Goal: Task Accomplishment & Management: Complete application form

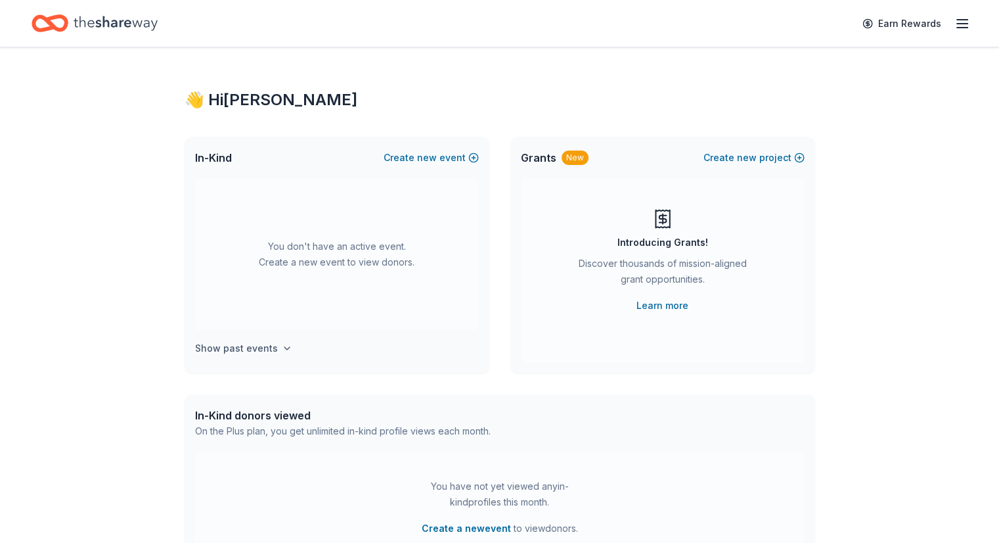
click at [284, 348] on icon "button" at bounding box center [286, 348] width 5 height 3
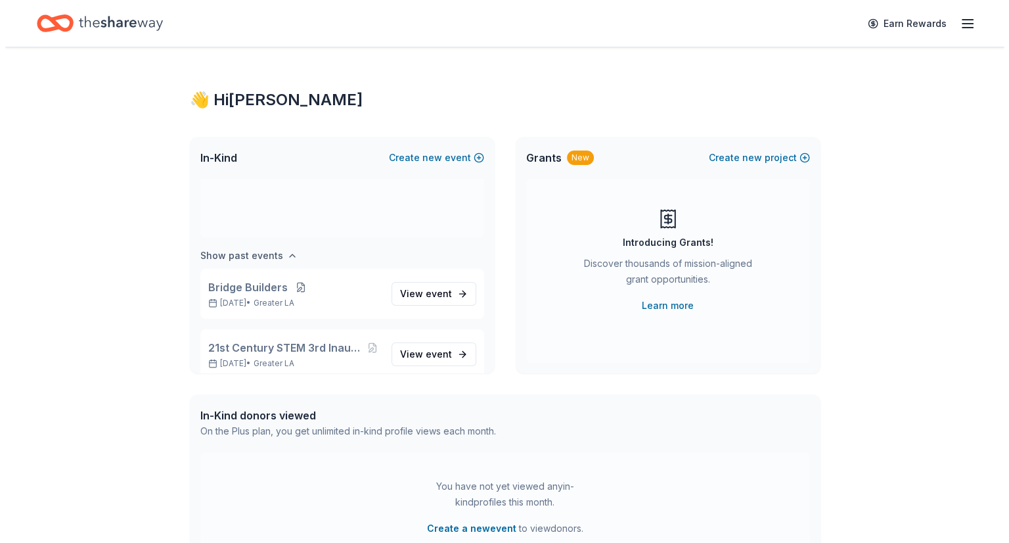
scroll to position [108, 0]
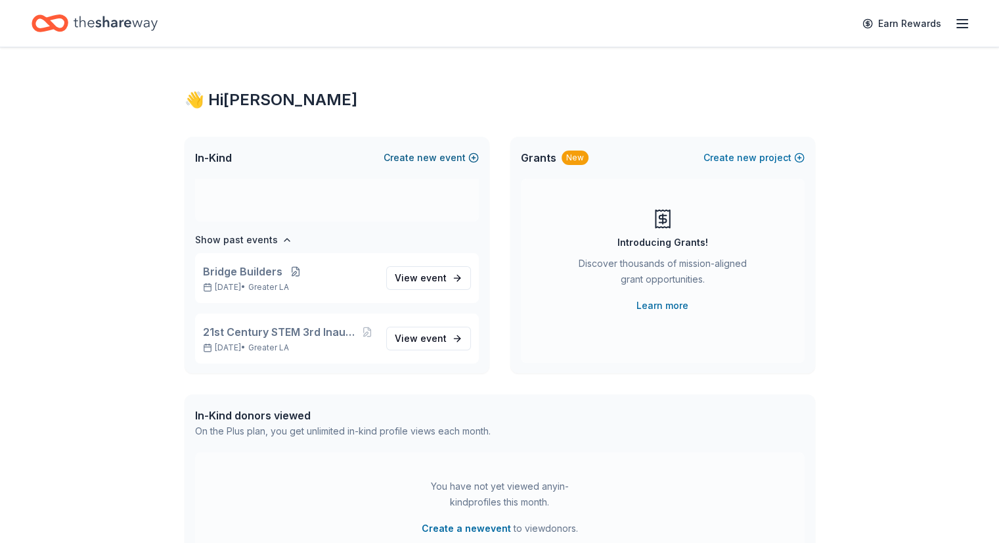
click at [473, 153] on button "Create new event" at bounding box center [431, 158] width 95 height 16
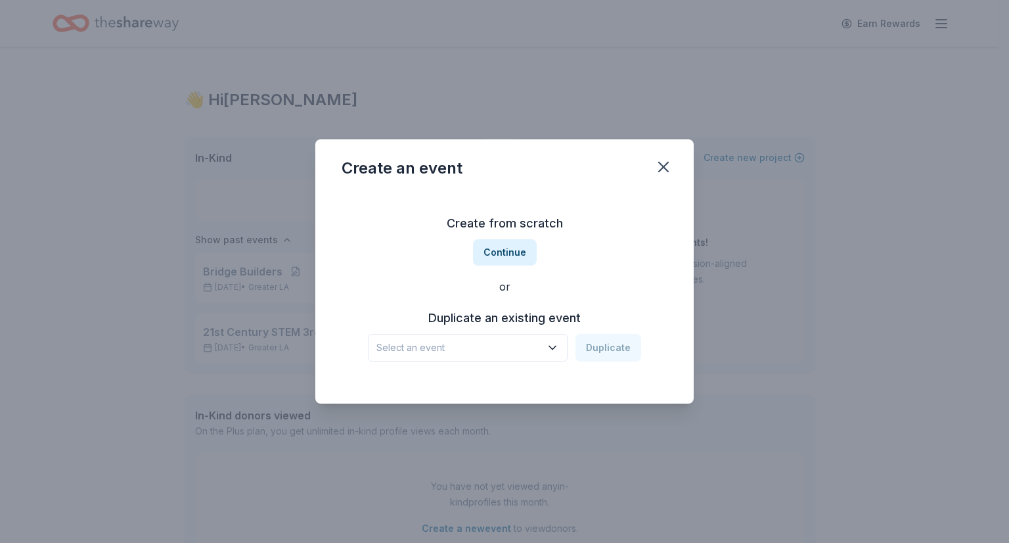
click at [594, 348] on div "Select an event Duplicate" at bounding box center [504, 348] width 273 height 28
click at [552, 346] on icon "button" at bounding box center [552, 347] width 7 height 3
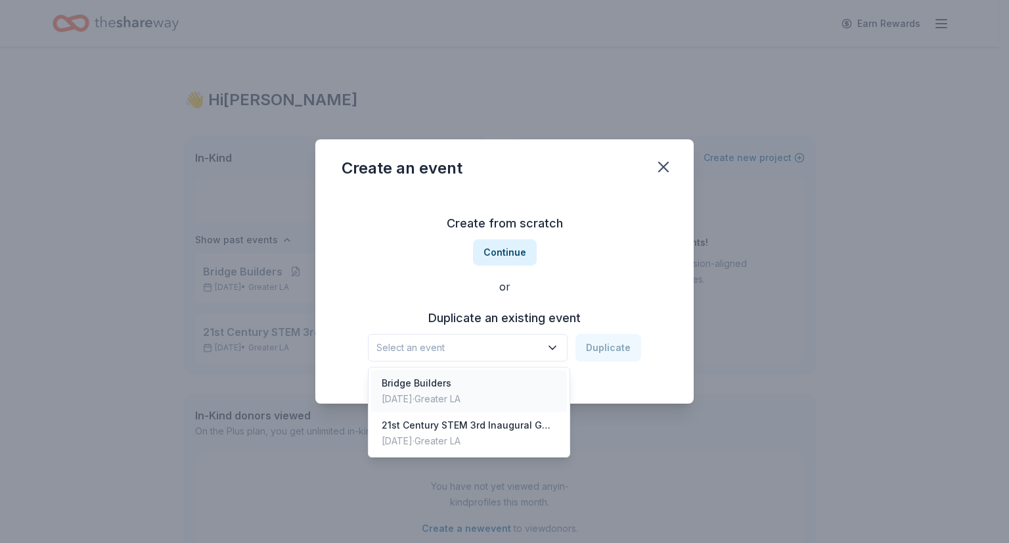
click at [460, 395] on div "[DATE] · Greater LA" at bounding box center [421, 399] width 79 height 16
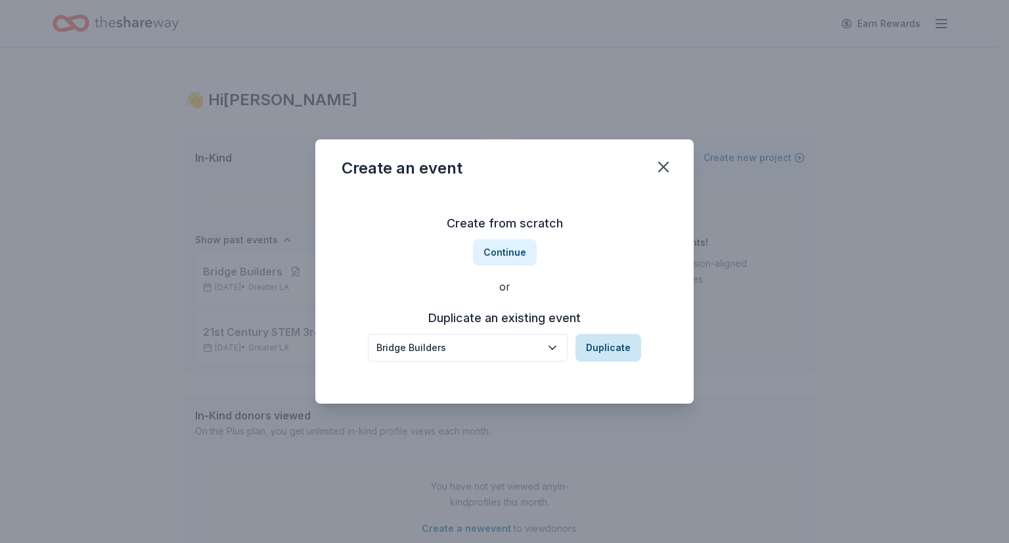
click at [628, 342] on button "Duplicate" at bounding box center [608, 348] width 66 height 28
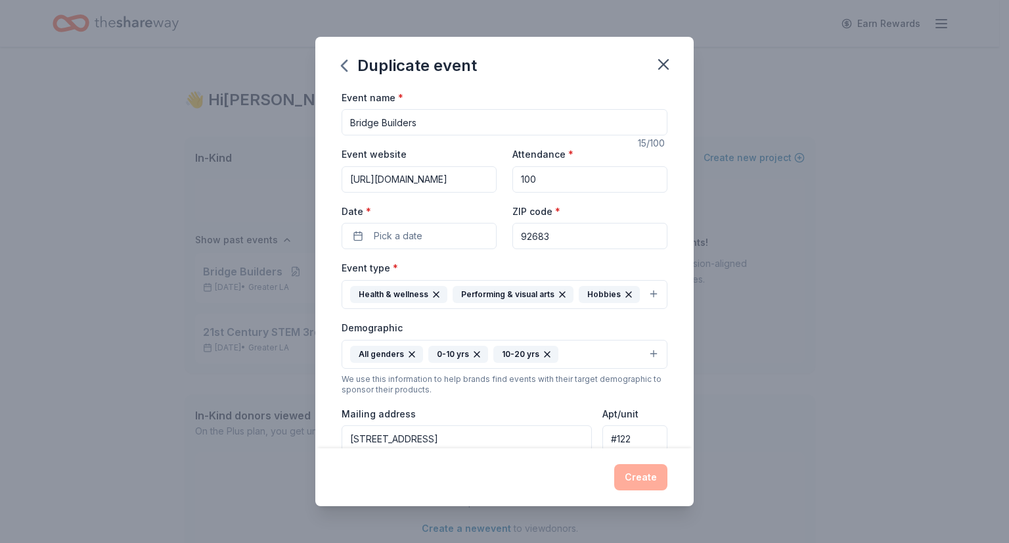
click at [533, 182] on input "100" at bounding box center [589, 179] width 155 height 26
type input "1"
type input "75"
click at [448, 239] on button "Pick a date" at bounding box center [419, 236] width 155 height 26
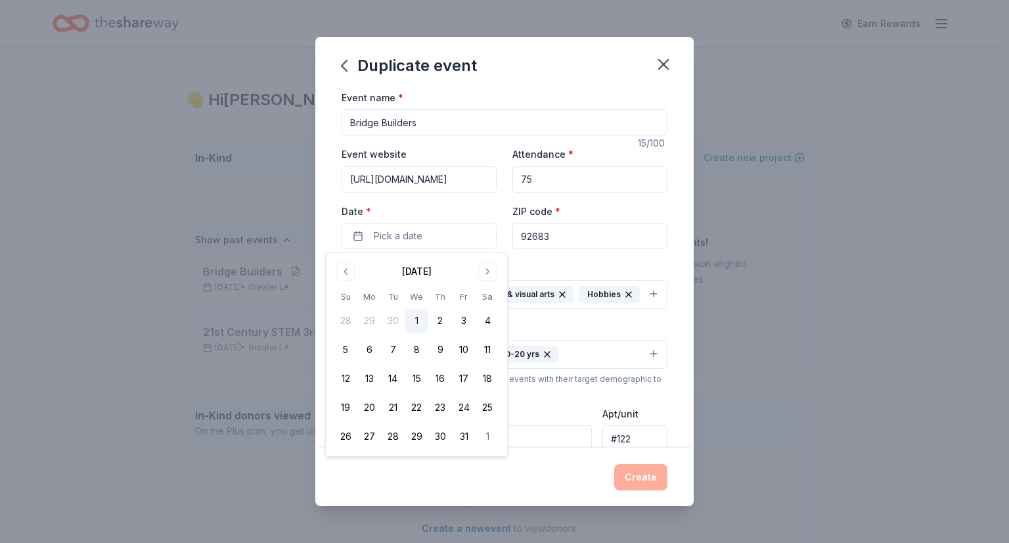
click at [422, 125] on input "Bridge Builders" at bounding box center [505, 122] width 326 height 26
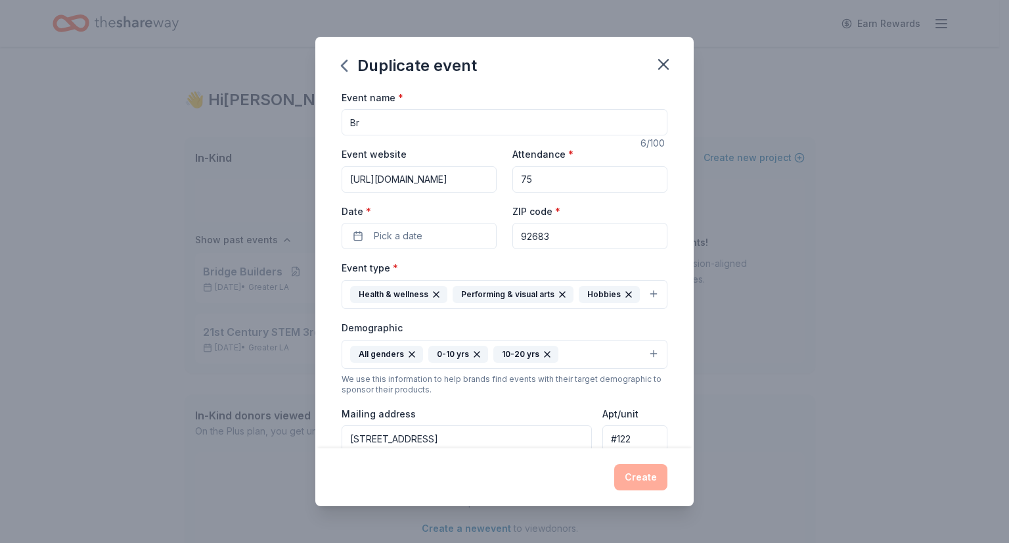
type input "B"
type input "BRIDGE BUILDER RIALTO"
click at [529, 181] on input "75" at bounding box center [589, 179] width 155 height 26
type input "7"
type input "80"
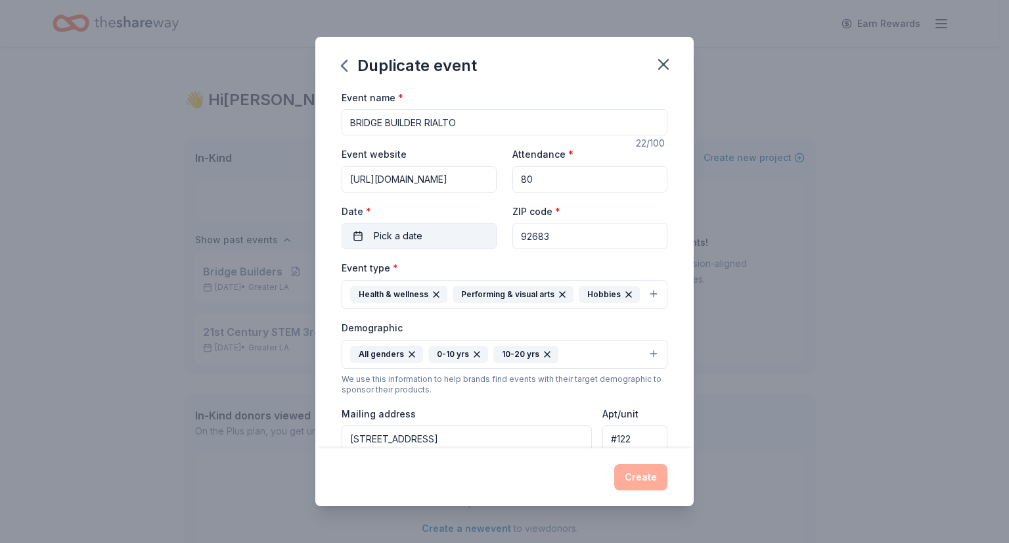
click at [427, 236] on button "Pick a date" at bounding box center [419, 236] width 155 height 26
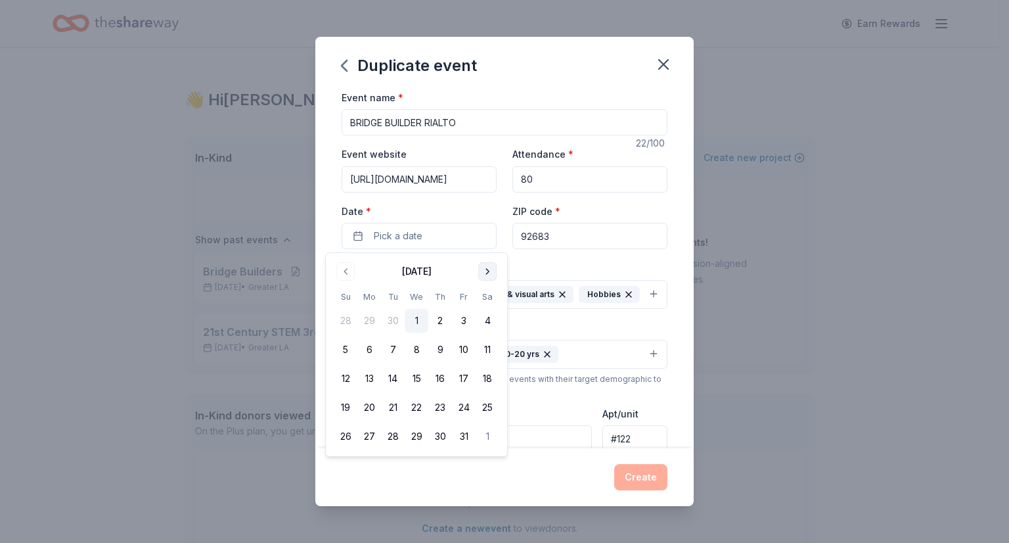
click at [487, 269] on button "Go to next month" at bounding box center [487, 271] width 18 height 18
click at [485, 319] on button "1" at bounding box center [488, 321] width 24 height 24
click at [751, 250] on div "Duplicate event Event name * BRIDGE BUILDER RIALTO 22 /100 Event website [URL][…" at bounding box center [504, 271] width 1009 height 543
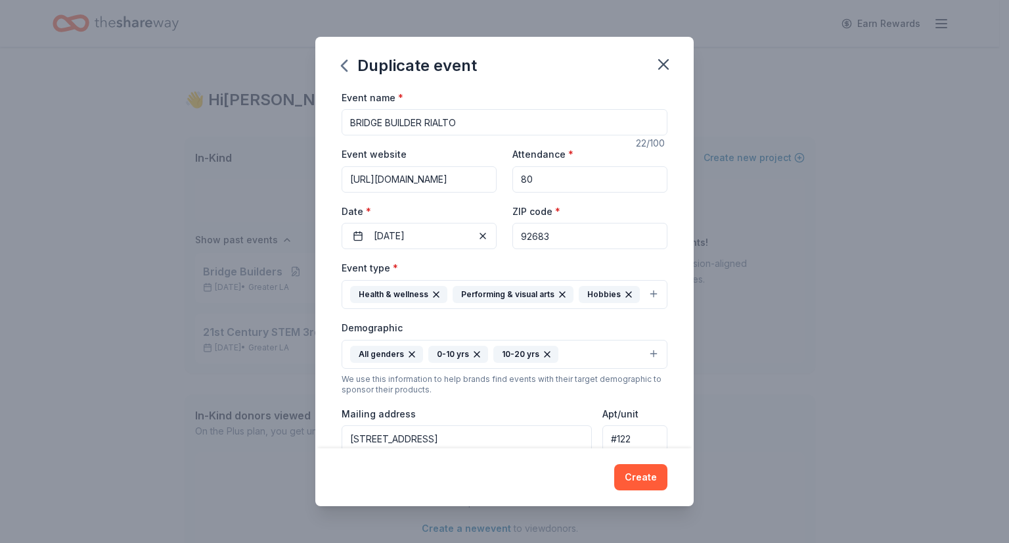
click at [409, 351] on icon "button" at bounding box center [411, 353] width 5 height 5
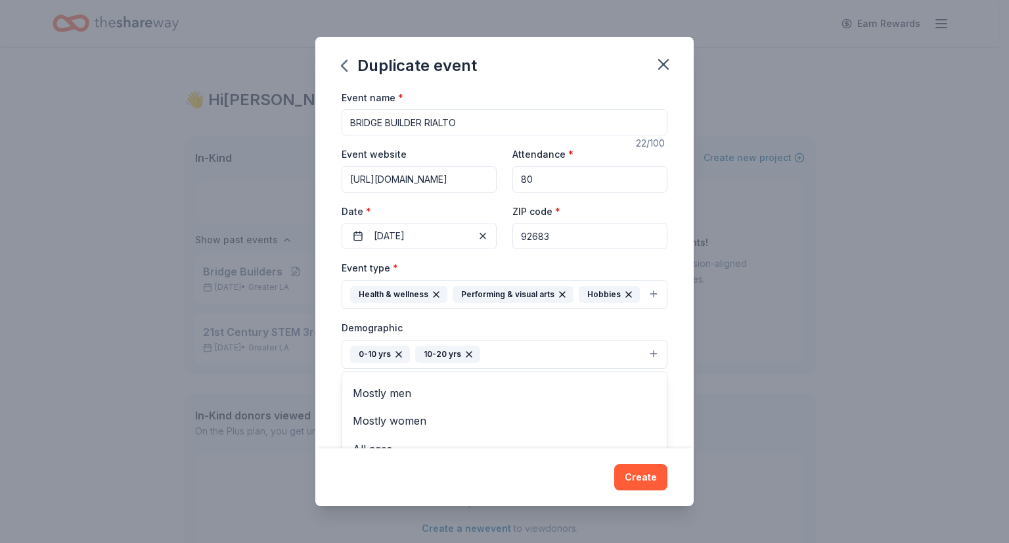
scroll to position [0, 0]
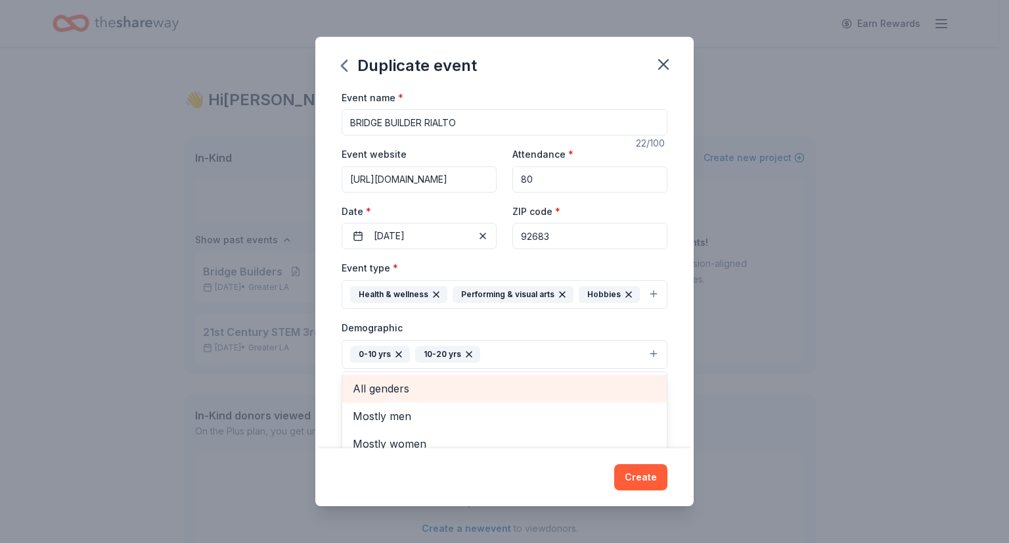
click at [408, 386] on span "All genders" at bounding box center [504, 388] width 303 height 17
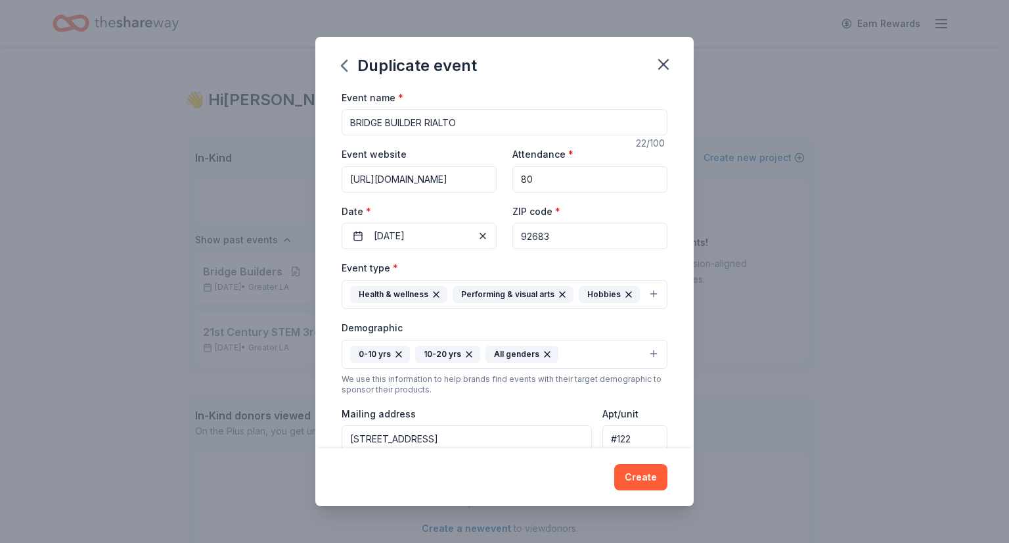
click at [466, 354] on icon "button" at bounding box center [468, 353] width 5 height 5
click at [508, 353] on button "0-10 yrs All genders" at bounding box center [505, 354] width 326 height 29
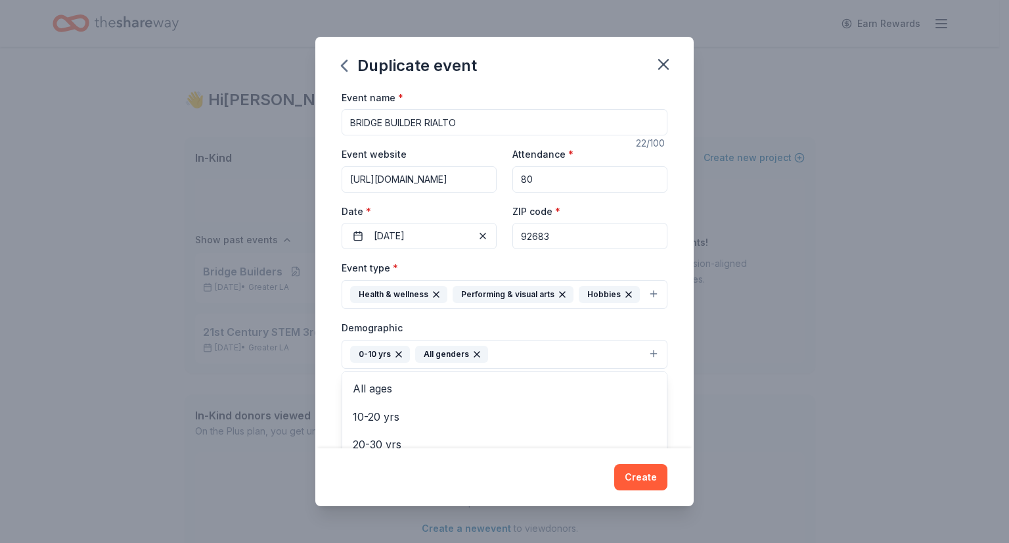
scroll to position [61, 0]
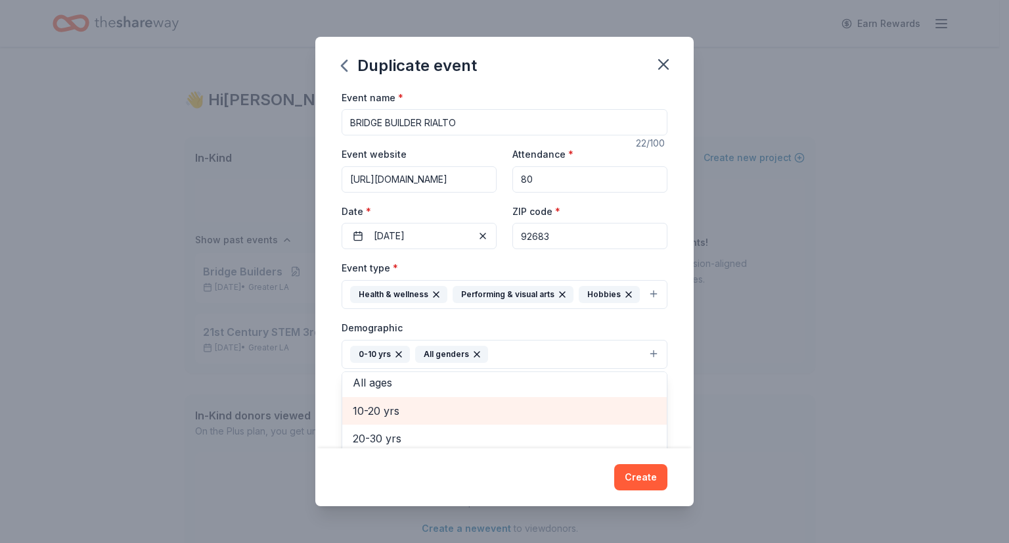
click at [376, 408] on span "10-20 yrs" at bounding box center [504, 410] width 303 height 17
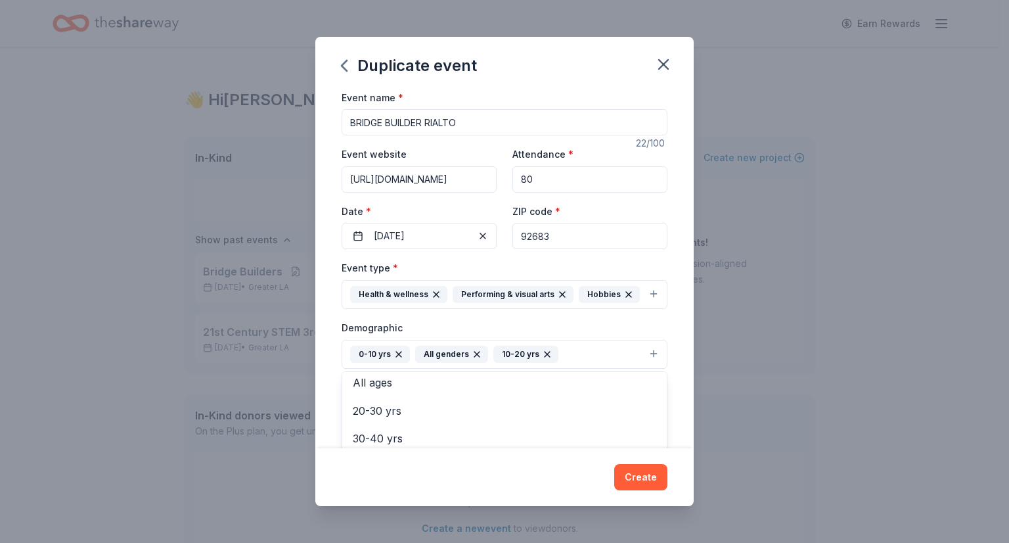
click at [397, 351] on icon "button" at bounding box center [398, 354] width 11 height 11
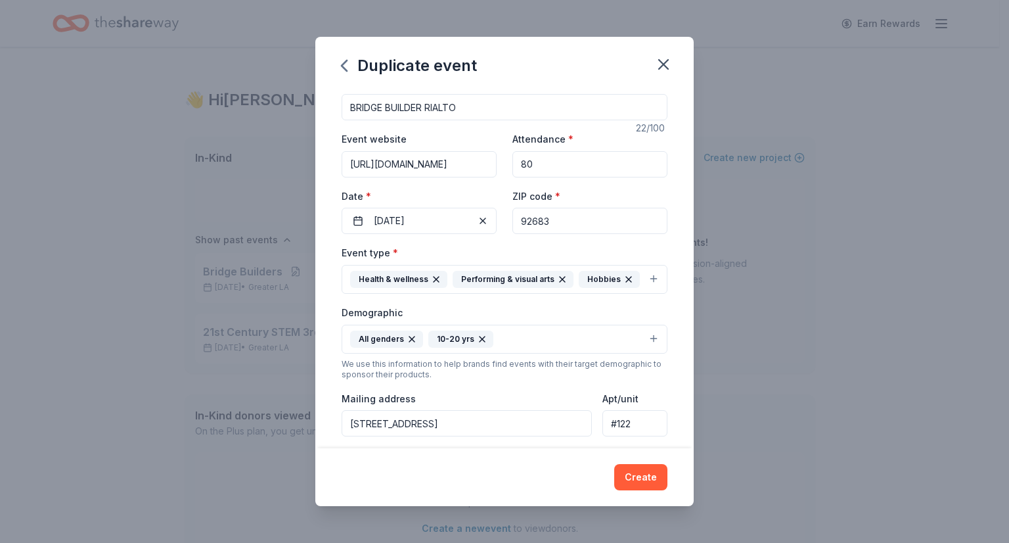
scroll to position [0, 0]
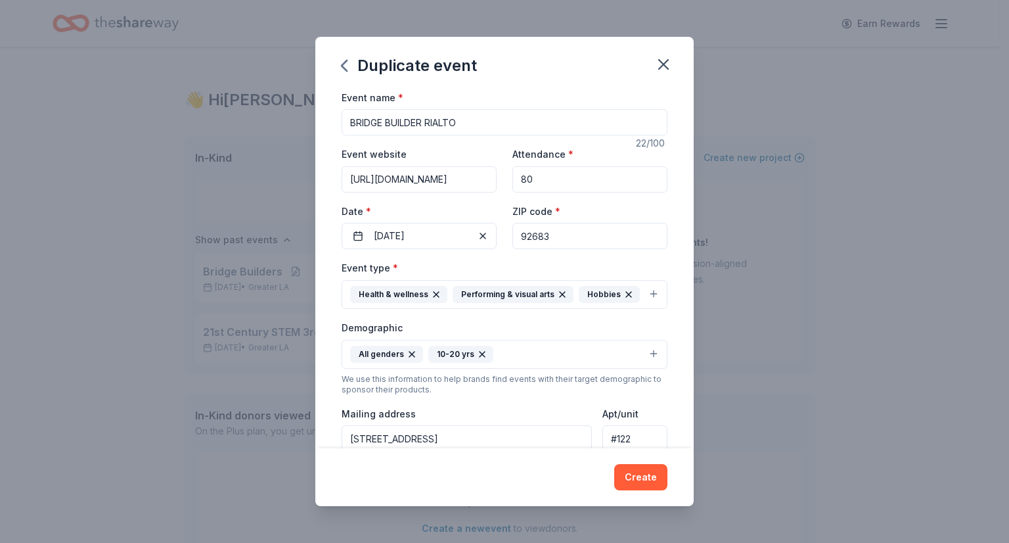
click at [428, 124] on input "BRIDGE BUILDER RIALTO" at bounding box center [505, 122] width 326 height 26
click at [347, 128] on input "RIALTO" at bounding box center [505, 122] width 326 height 26
type input "O"
type input "B"
type input "R"
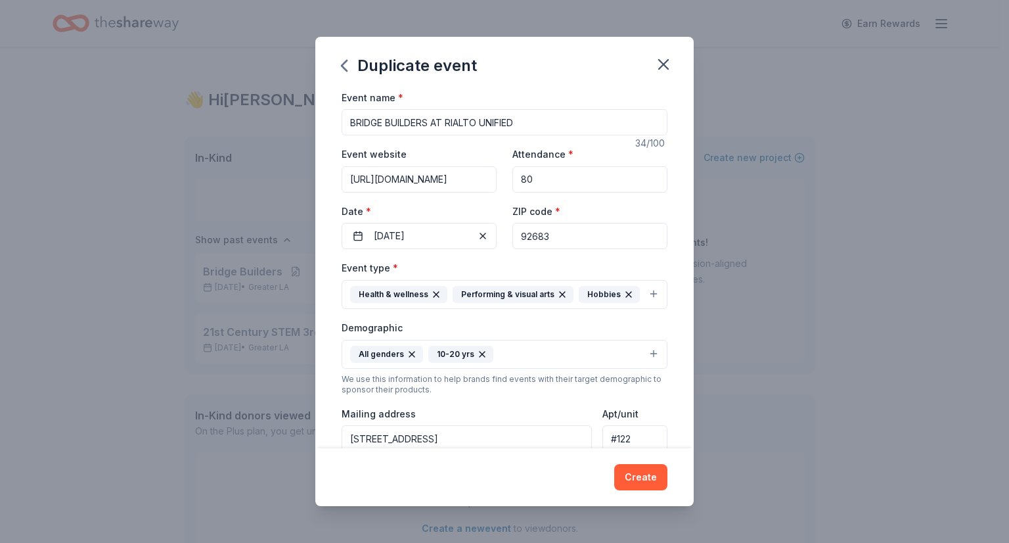
type input "BRIDGE BUILDERS AT RIALTO UNIFIED"
click at [643, 298] on button "Health & wellness Performing & visual arts Hobbies" at bounding box center [505, 294] width 326 height 29
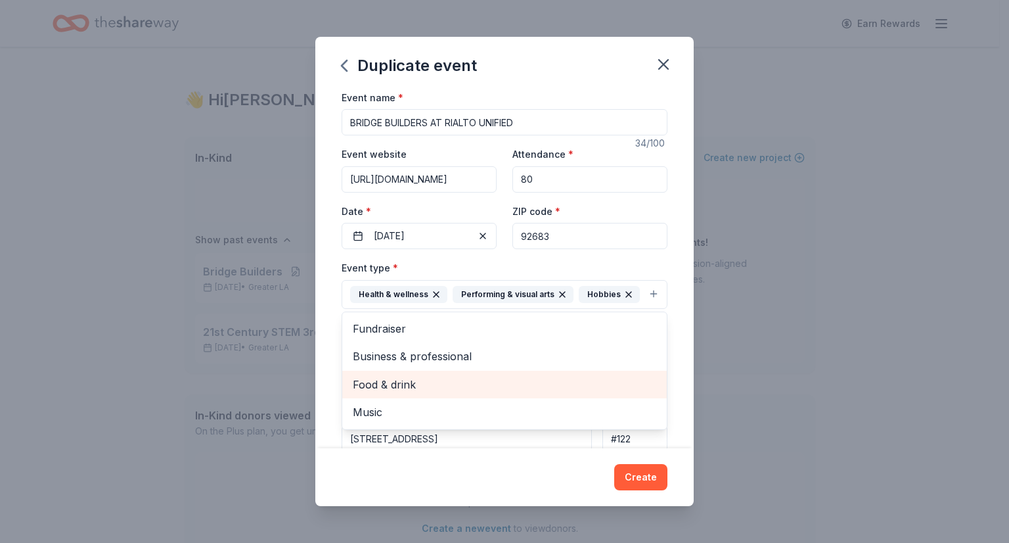
click at [405, 386] on span "Food & drink" at bounding box center [504, 384] width 303 height 17
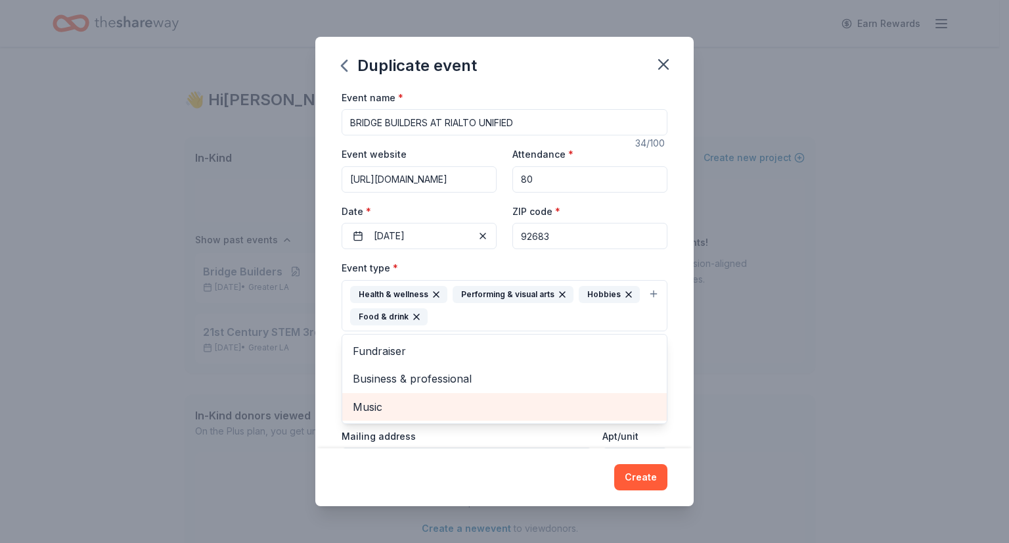
click at [381, 409] on span "Music" at bounding box center [504, 406] width 303 height 17
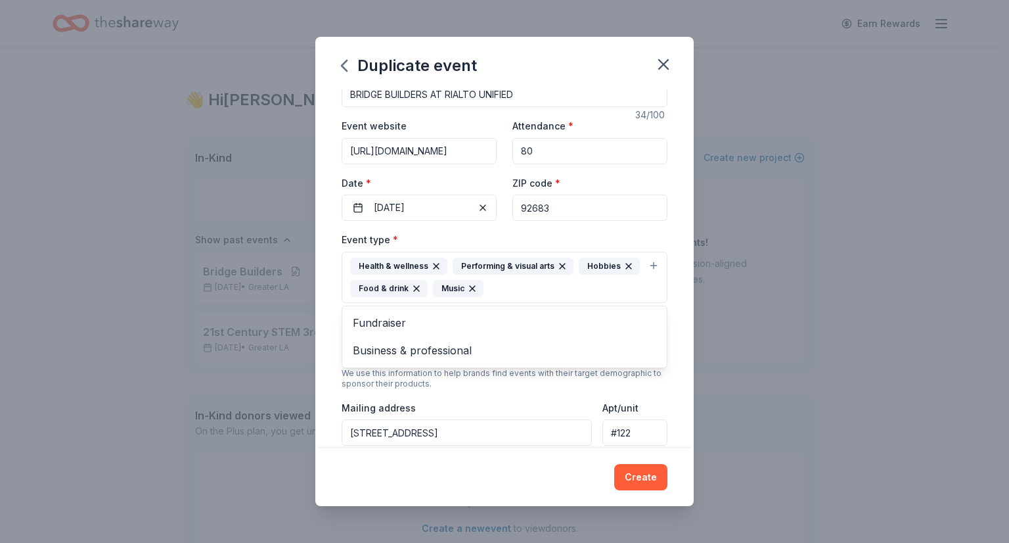
scroll to position [41, 0]
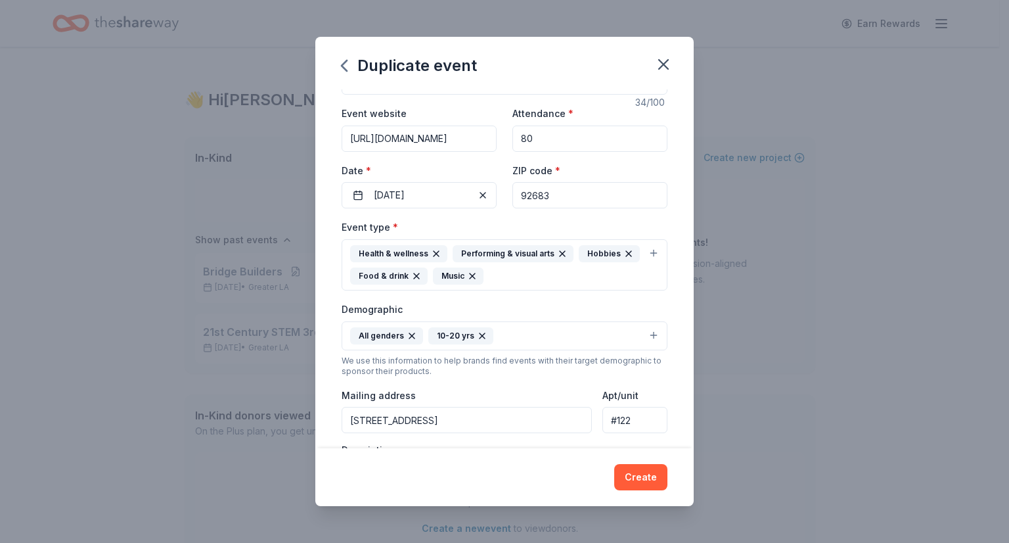
click at [501, 277] on div "Health & wellness Performing & visual arts Hobbies Food & drink Music" at bounding box center [496, 264] width 293 height 39
click at [470, 275] on icon "button" at bounding box center [472, 276] width 11 height 11
click at [642, 252] on button "Health & wellness Performing & visual arts Hobbies Food & drink" at bounding box center [505, 264] width 326 height 51
click at [527, 279] on div "Health & wellness Performing & visual arts Hobbies Food & drink" at bounding box center [496, 264] width 293 height 39
click at [510, 477] on div "Duplicate event Event name * BRIDGE BUILDERS AT RIALTO UNIFIED 34 /100 Event we…" at bounding box center [504, 272] width 378 height 470
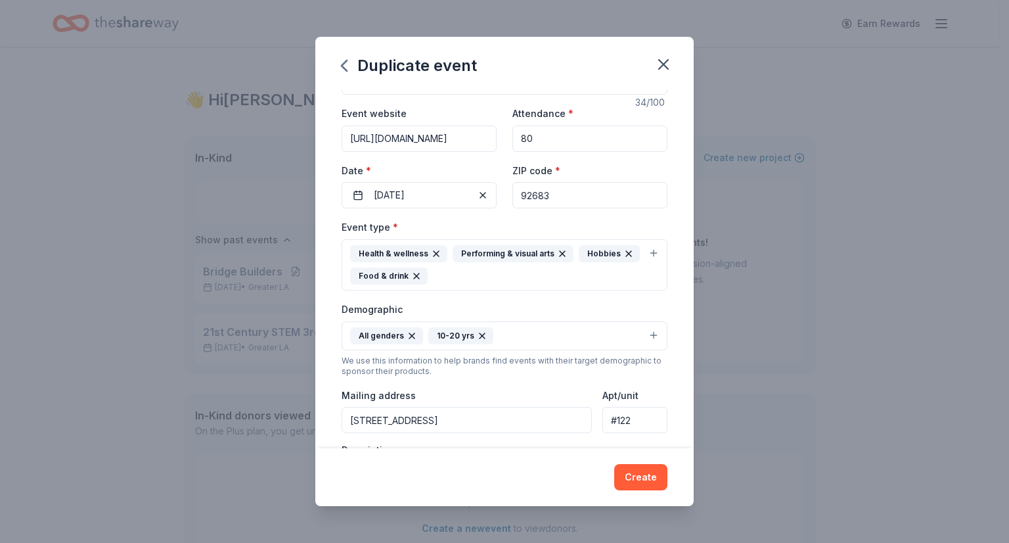
click at [409, 331] on icon "button" at bounding box center [412, 335] width 11 height 11
click at [444, 332] on button "10-20 yrs" at bounding box center [505, 335] width 326 height 29
click at [642, 334] on button "10-20 yrs" at bounding box center [505, 335] width 326 height 29
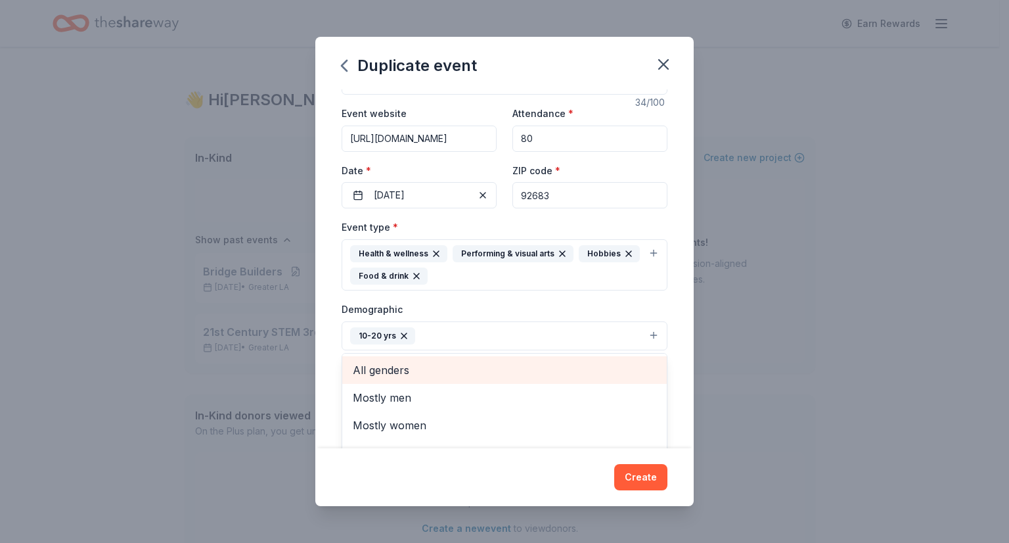
click at [353, 368] on span "All genders" at bounding box center [504, 369] width 303 height 17
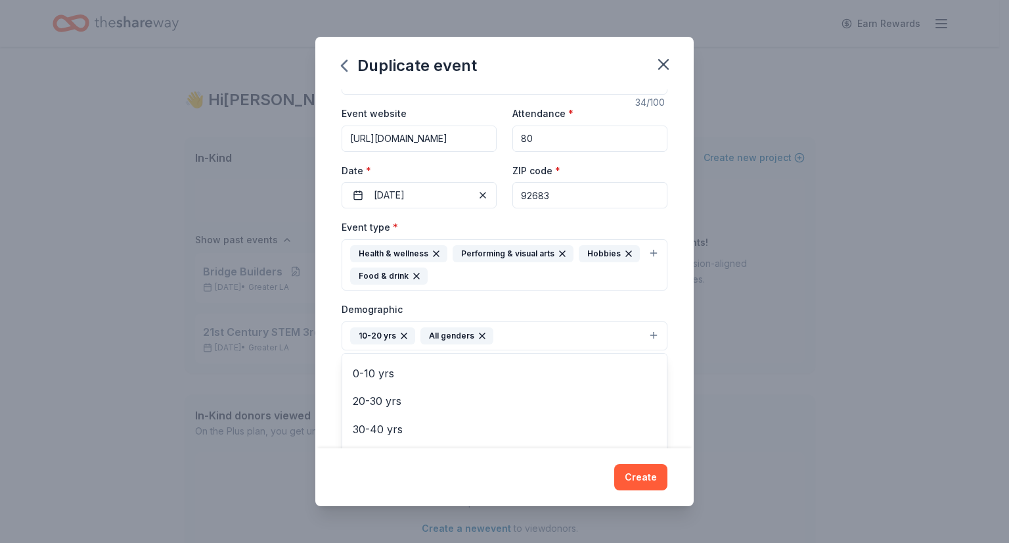
scroll to position [81, 0]
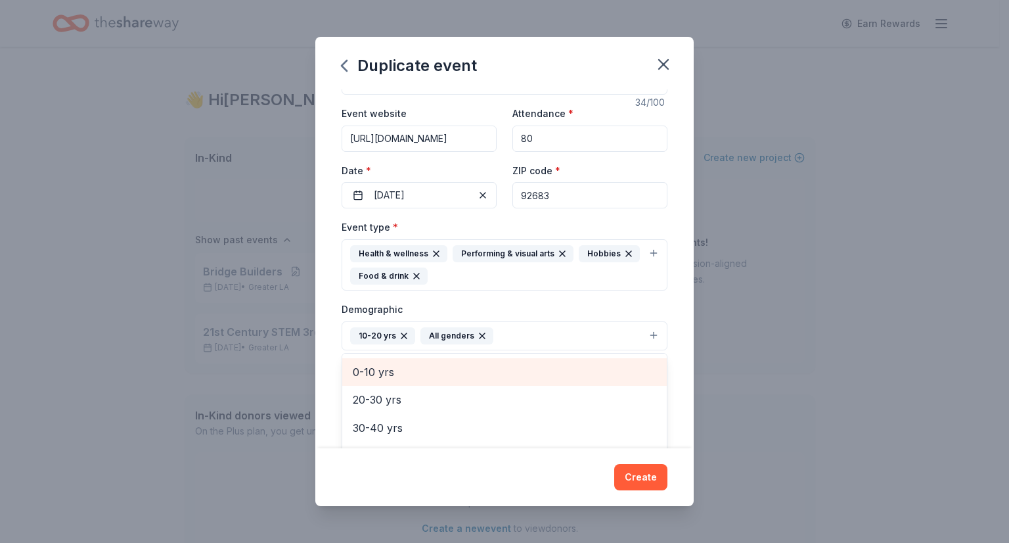
click at [373, 368] on span "0-10 yrs" at bounding box center [504, 371] width 303 height 17
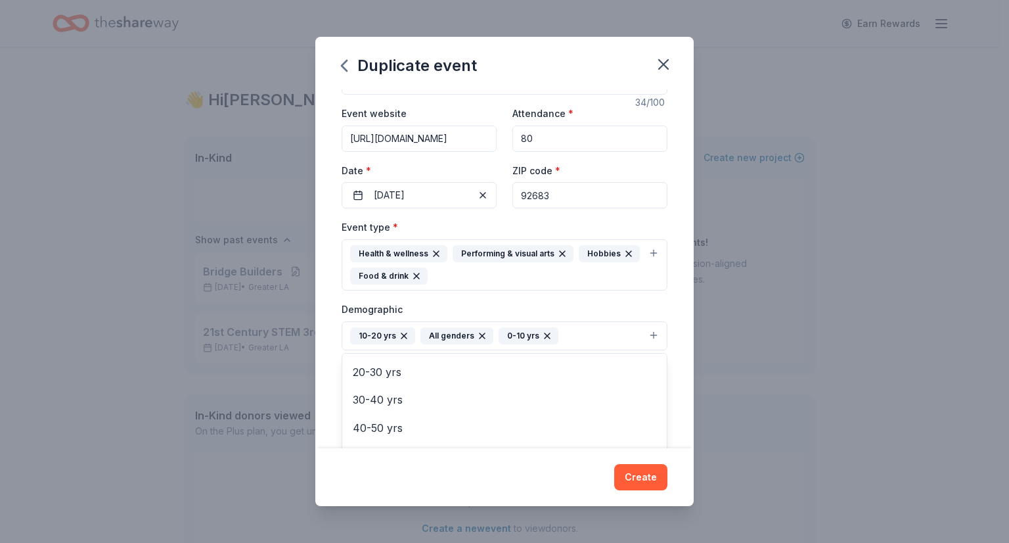
click at [560, 72] on div "Duplicate event Event name * BRIDGE BUILDERS AT RIALTO UNIFIED 34 /100 Event we…" at bounding box center [504, 272] width 378 height 470
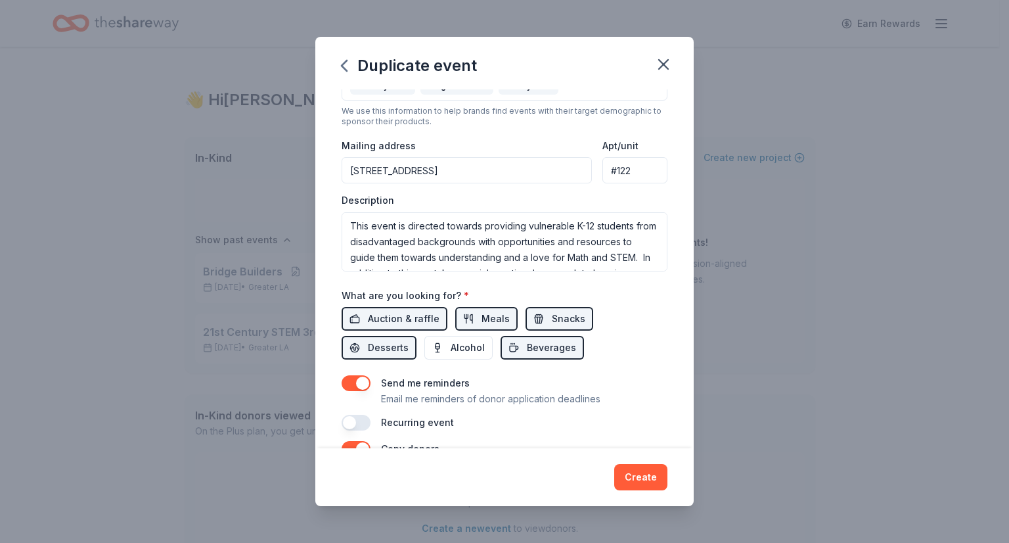
scroll to position [288, 0]
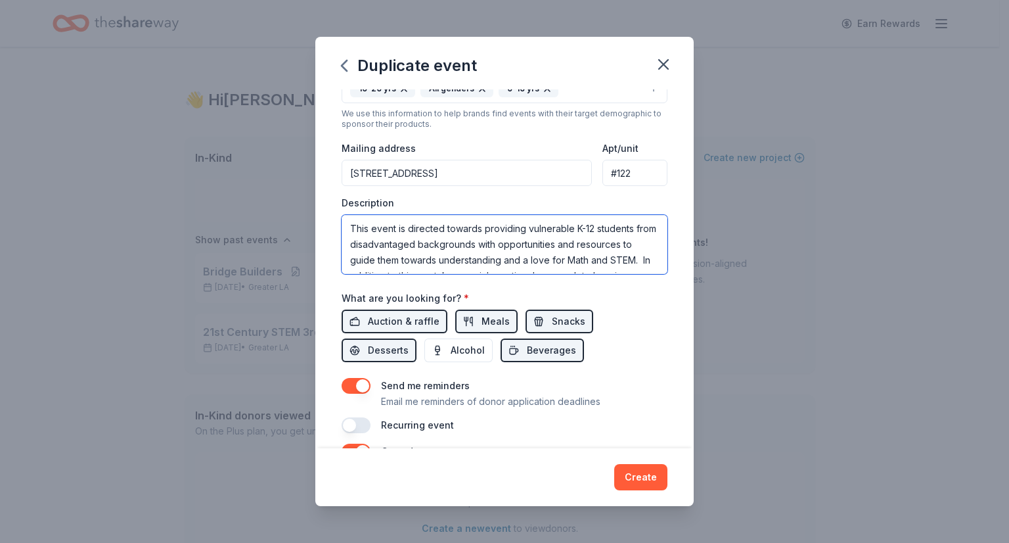
click at [579, 229] on textarea "This event is directed towards providing vulnerable K-12 students from disadvan…" at bounding box center [505, 244] width 326 height 59
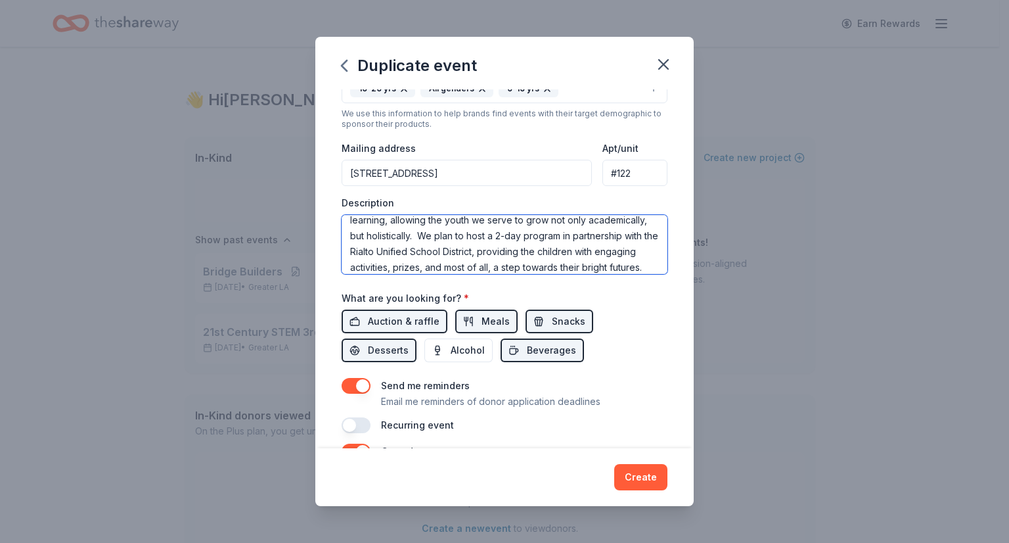
scroll to position [53, 0]
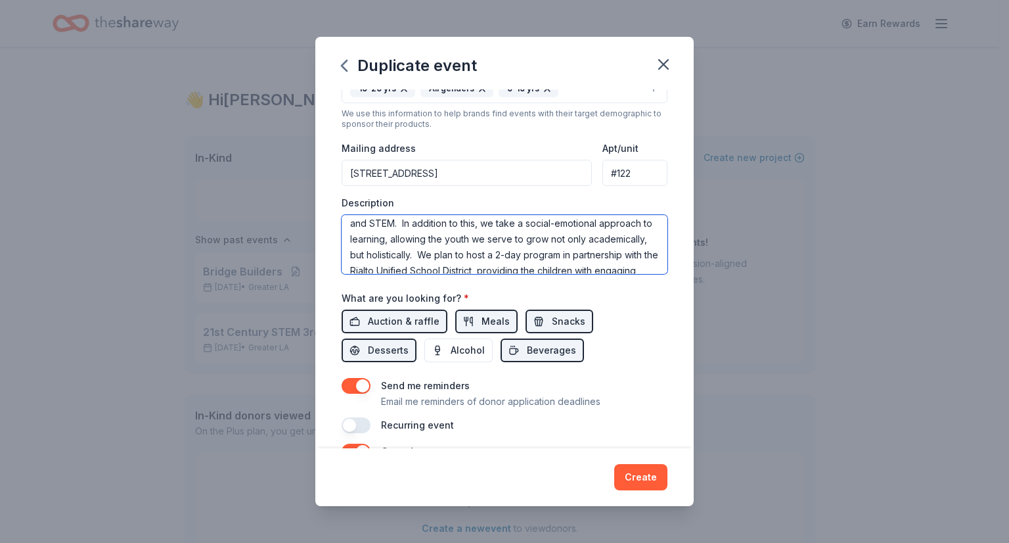
click at [587, 254] on textarea "This event is directed towards providing vulnerable 3rd-8 grade students from d…" at bounding box center [505, 244] width 326 height 59
click at [549, 257] on textarea "This event is directed towards providing vulnerable 3rd-8 grade students from d…" at bounding box center [505, 244] width 326 height 59
click at [502, 256] on textarea "This event is directed towards providing vulnerable 3rd-8 grade students from d…" at bounding box center [505, 244] width 326 height 59
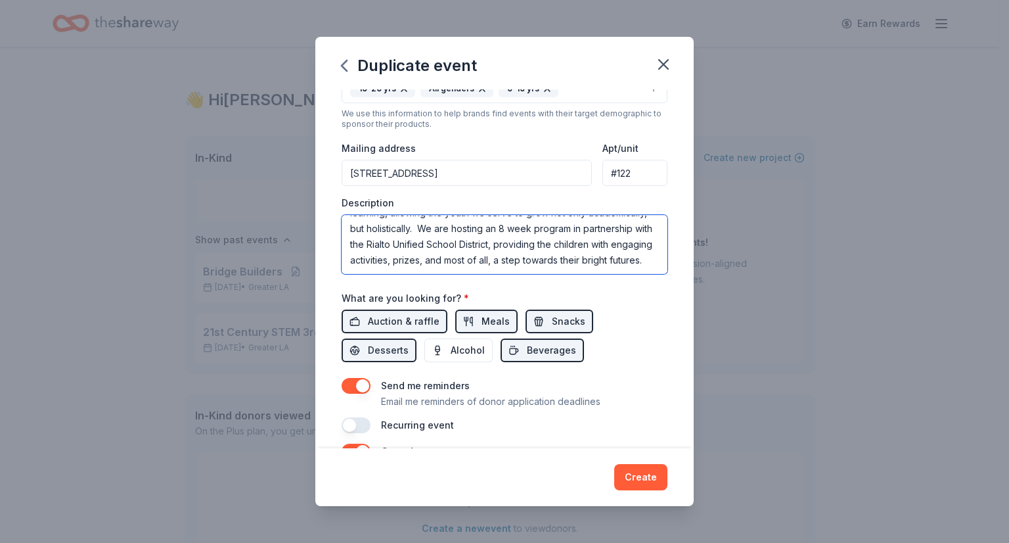
click at [485, 267] on textarea "This event is directed towards providing vulnerable 3rd-8 grade students from d…" at bounding box center [505, 244] width 326 height 59
click at [559, 261] on textarea "This event is directed towards providing vulnerable 3rd-8 grade students from d…" at bounding box center [505, 244] width 326 height 59
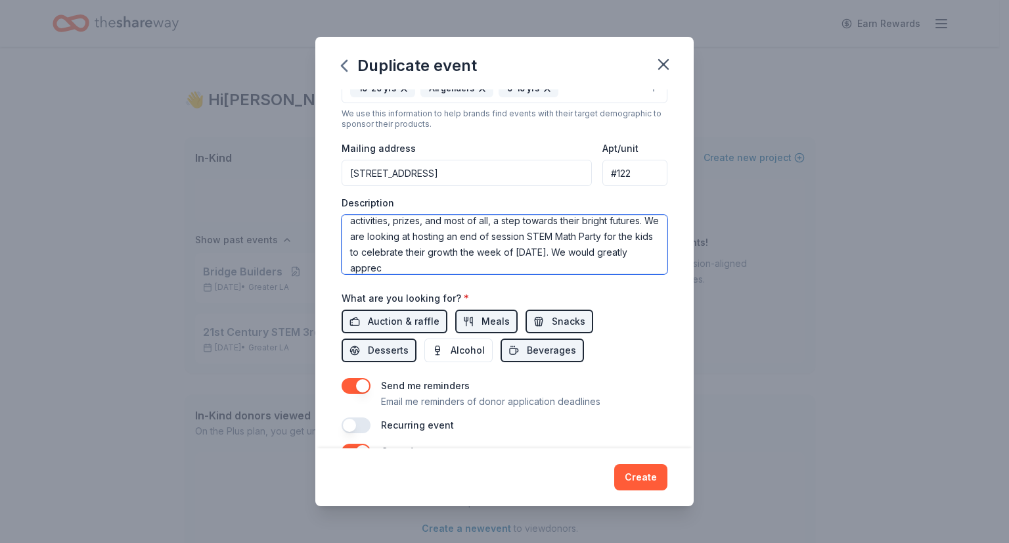
scroll to position [134, 0]
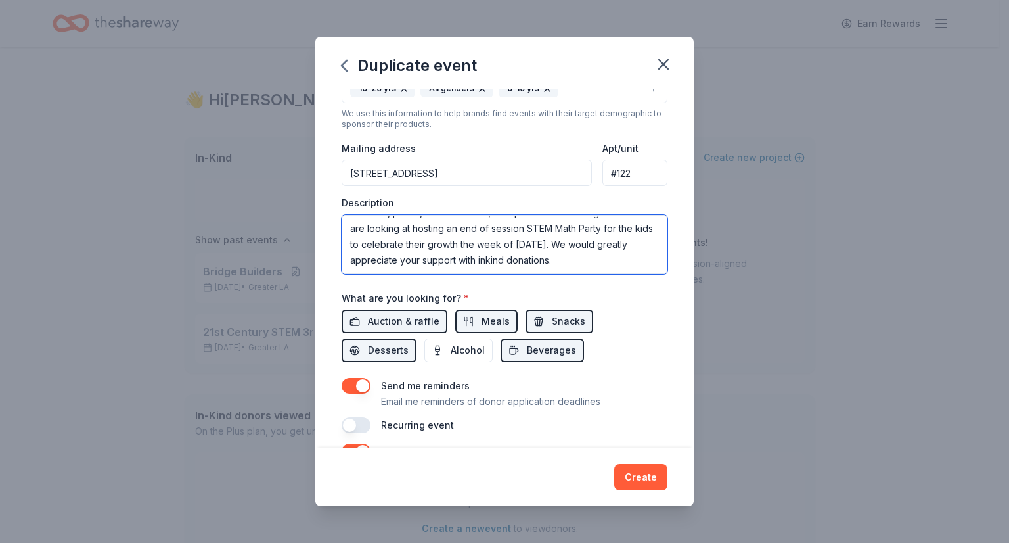
click at [497, 269] on textarea "This event is directed towards providing vulnerable 3rd-8 grade students from d…" at bounding box center [505, 244] width 326 height 59
click at [489, 269] on textarea "This event is directed towards providing vulnerable 3rd-8 grade students from d…" at bounding box center [505, 244] width 326 height 59
click at [486, 267] on textarea "This event is directed towards providing vulnerable 3rd-8 grade students from d…" at bounding box center [505, 244] width 326 height 59
click at [578, 267] on textarea "This event is directed towards providing vulnerable 3rd-8 grade students from d…" at bounding box center [505, 244] width 326 height 59
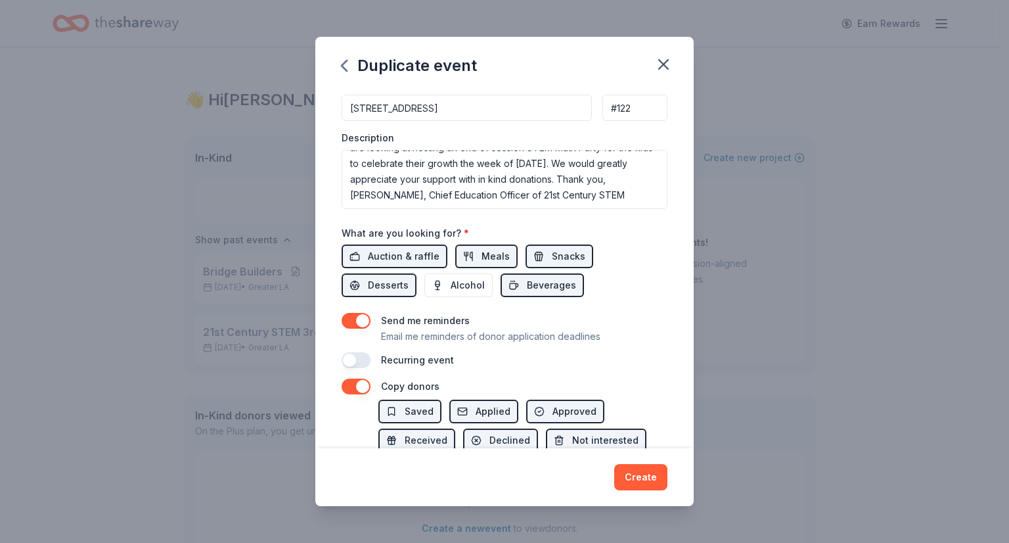
scroll to position [365, 0]
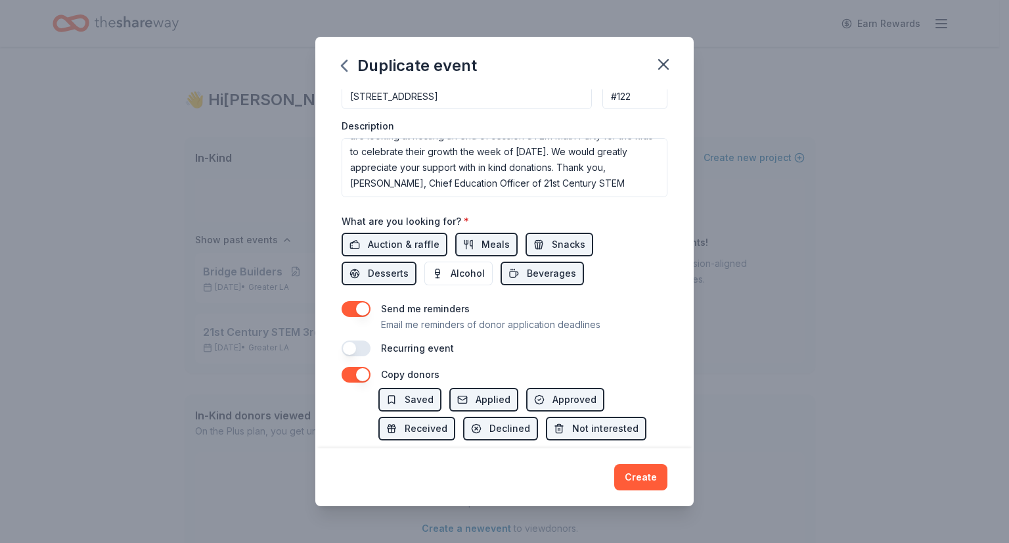
drag, startPoint x: 351, startPoint y: 347, endPoint x: 389, endPoint y: 374, distance: 46.7
click at [389, 374] on div "Event name * BRIDGE BUILDERS AT [GEOGRAPHIC_DATA] UNIFIED 34 /100 Event website…" at bounding box center [504, 268] width 378 height 359
click at [357, 306] on button "button" at bounding box center [356, 309] width 29 height 16
click at [350, 307] on button "button" at bounding box center [356, 309] width 29 height 16
click at [362, 372] on button "button" at bounding box center [356, 375] width 29 height 16
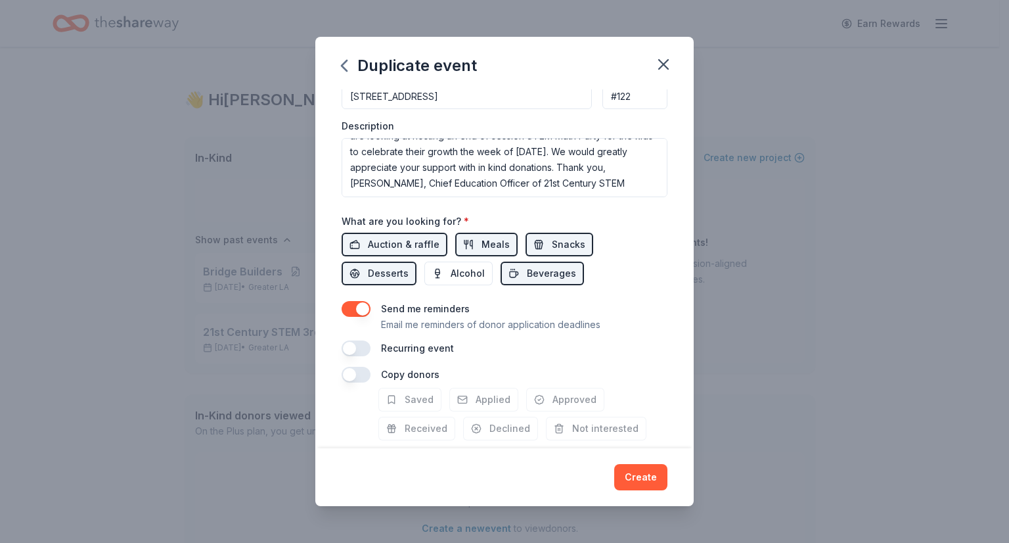
click at [353, 351] on button "button" at bounding box center [356, 348] width 29 height 16
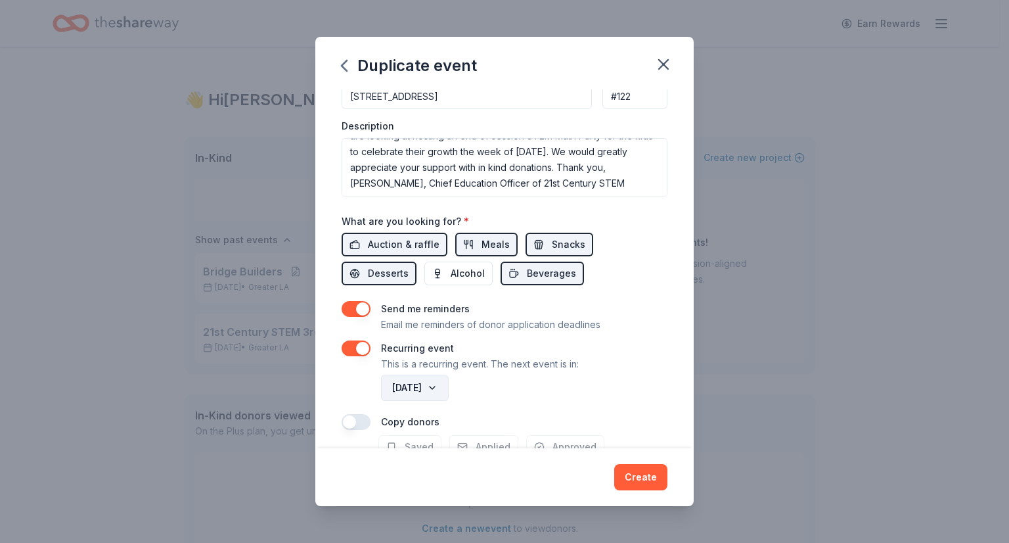
click at [449, 384] on button "[DATE]" at bounding box center [415, 387] width 68 height 26
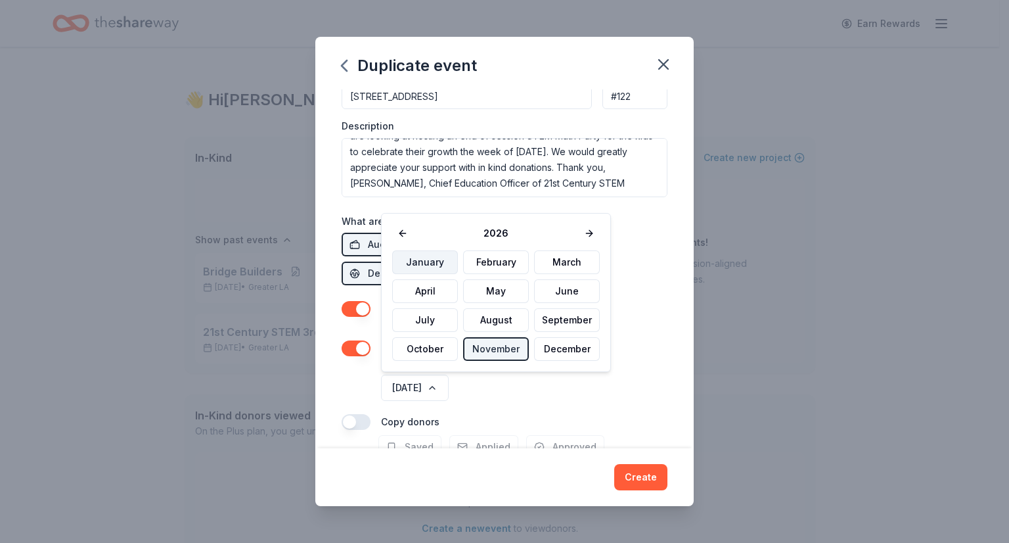
click at [426, 261] on button "January" at bounding box center [425, 262] width 66 height 24
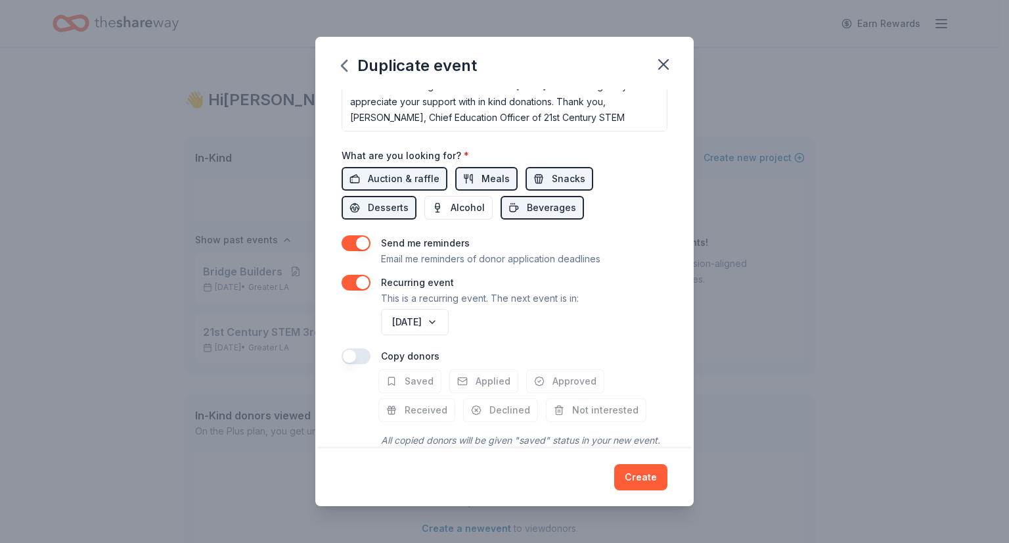
scroll to position [485, 0]
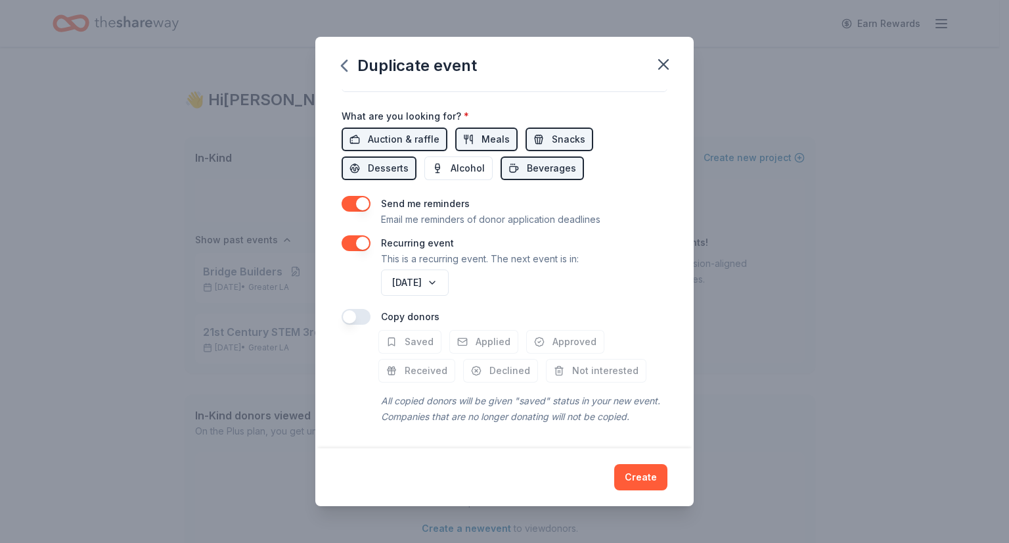
click at [347, 309] on button "button" at bounding box center [356, 317] width 29 height 16
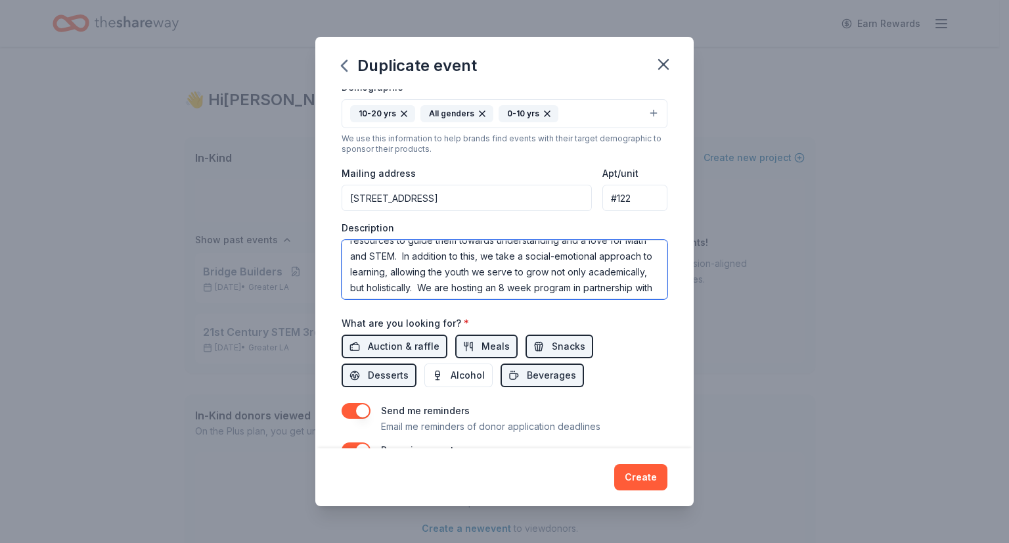
scroll to position [0, 0]
click at [596, 252] on textarea "This event is directed towards providing vulnerable 3rd-8 grade students from d…" at bounding box center [505, 269] width 326 height 59
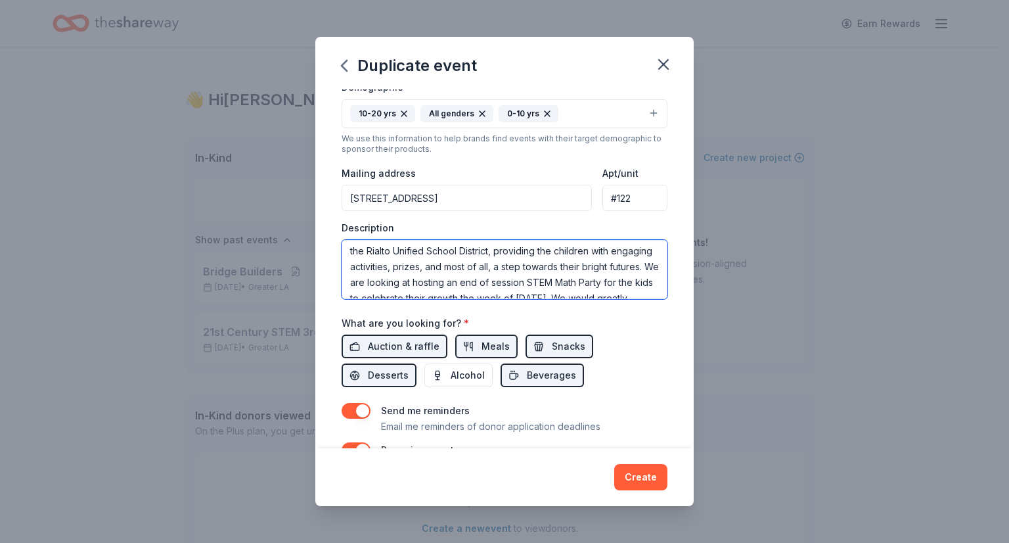
scroll to position [105, 0]
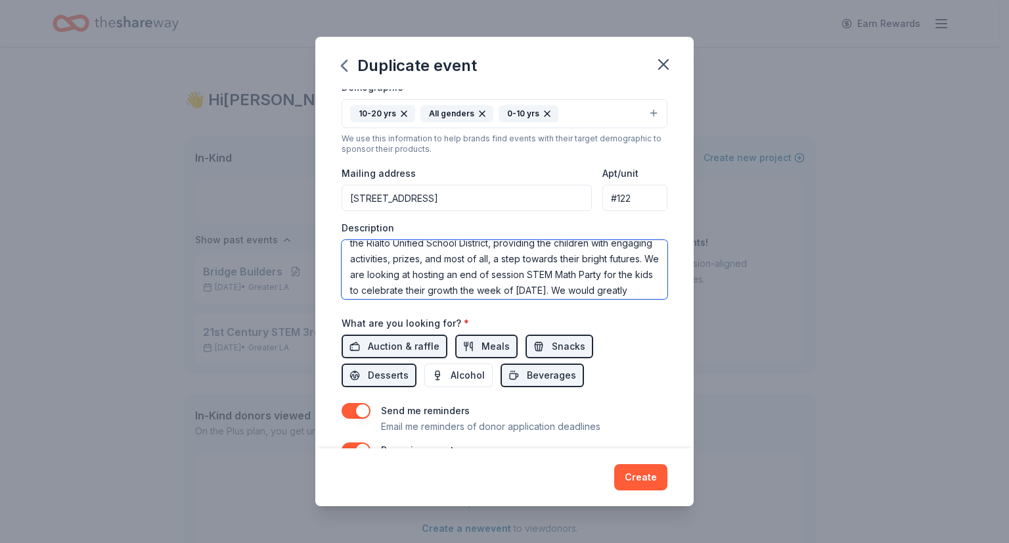
click at [448, 274] on textarea "This event is directed towards providing vulnerable 3rd-8th grade students from…" at bounding box center [505, 269] width 326 height 59
click at [544, 292] on textarea "This event is directed towards providing vulnerable 3rd-8th grade students from…" at bounding box center [505, 269] width 326 height 59
click at [606, 290] on textarea "This event is directed towards providing vulnerable 3rd-8th grade students from…" at bounding box center [505, 269] width 326 height 59
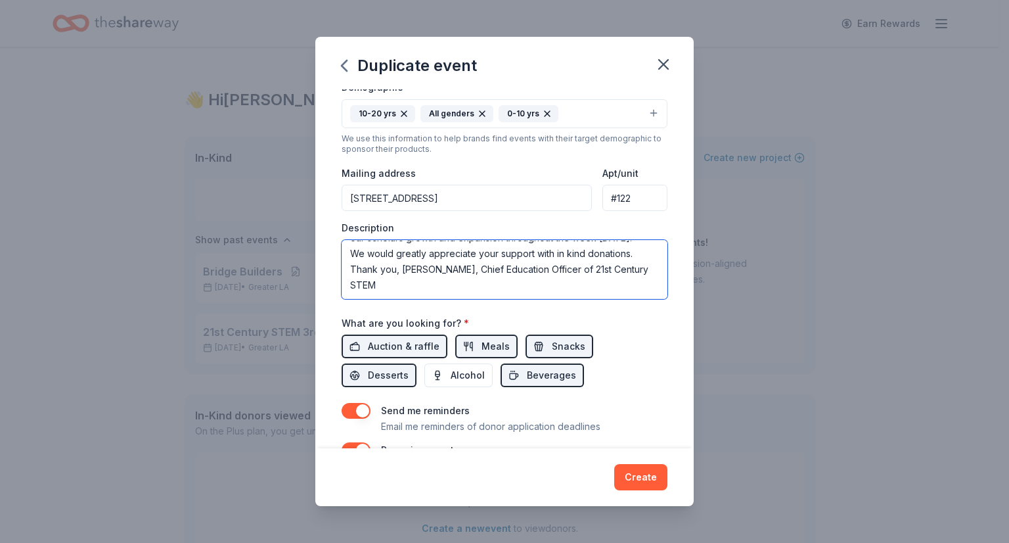
type textarea "This event is directed towards providing vulnerable 3rd-8th grade students from…"
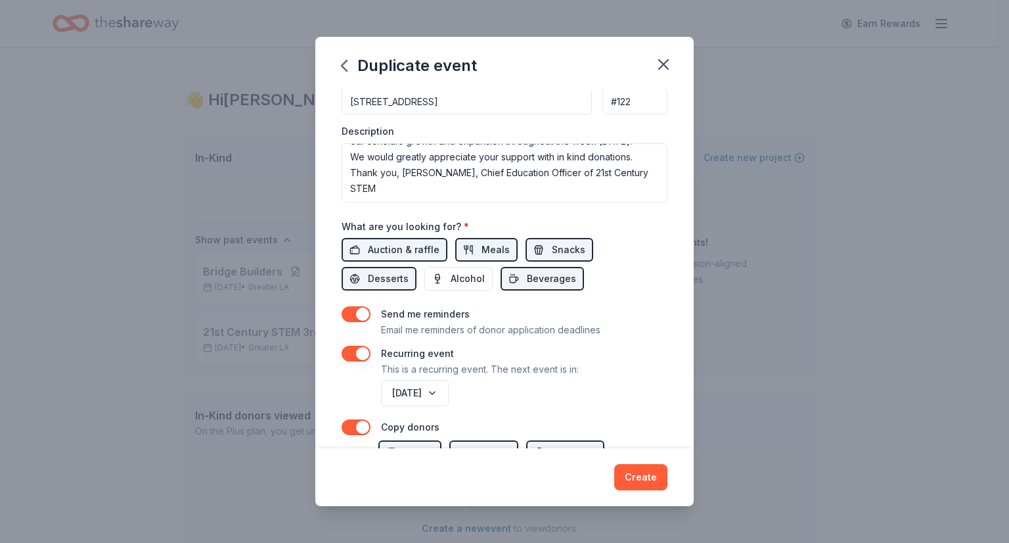
scroll to position [376, 0]
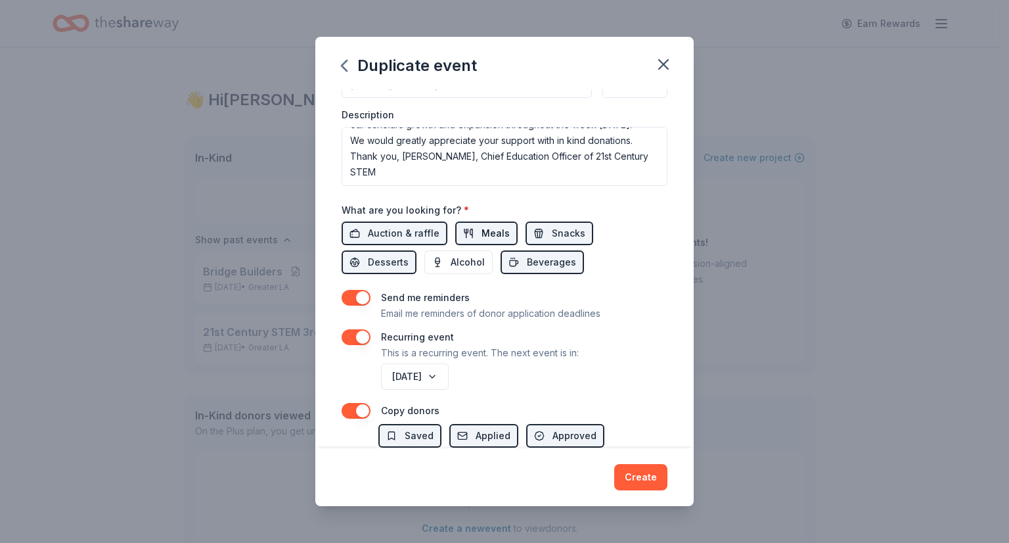
click at [486, 225] on span "Meals" at bounding box center [495, 233] width 28 height 16
click at [485, 230] on span "Meals" at bounding box center [495, 233] width 28 height 16
click at [407, 225] on span "Auction & raffle" at bounding box center [404, 233] width 72 height 16
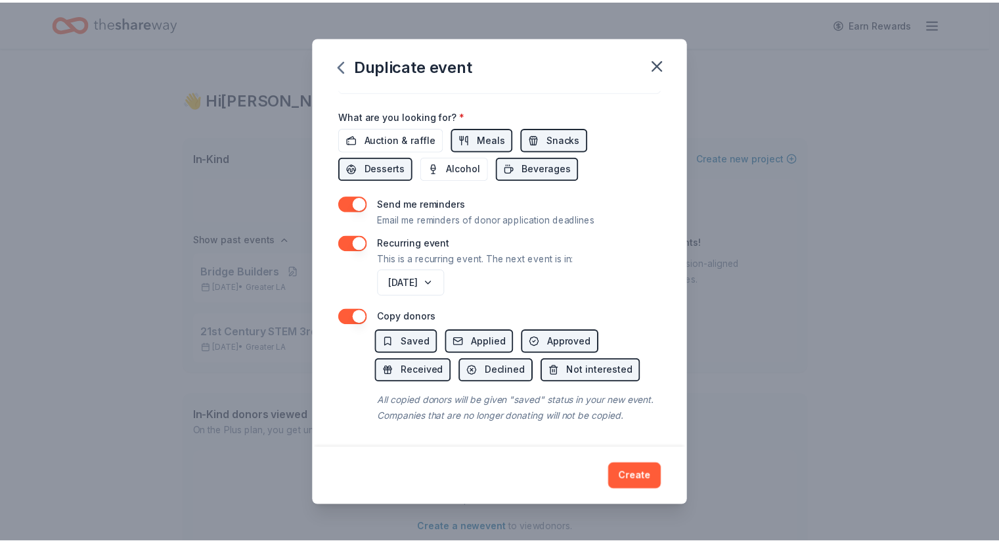
scroll to position [485, 0]
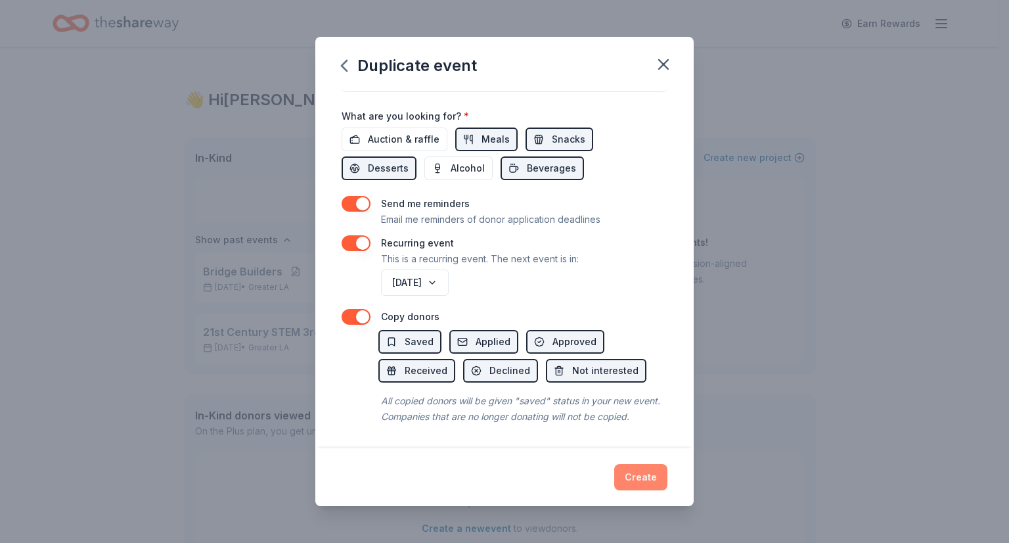
click at [640, 472] on button "Create" at bounding box center [640, 477] width 53 height 26
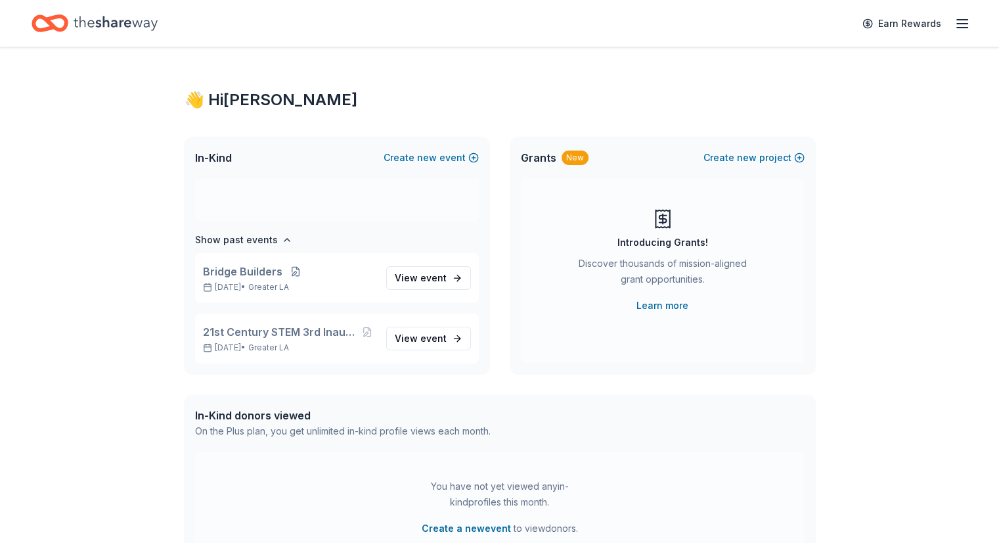
scroll to position [7, 0]
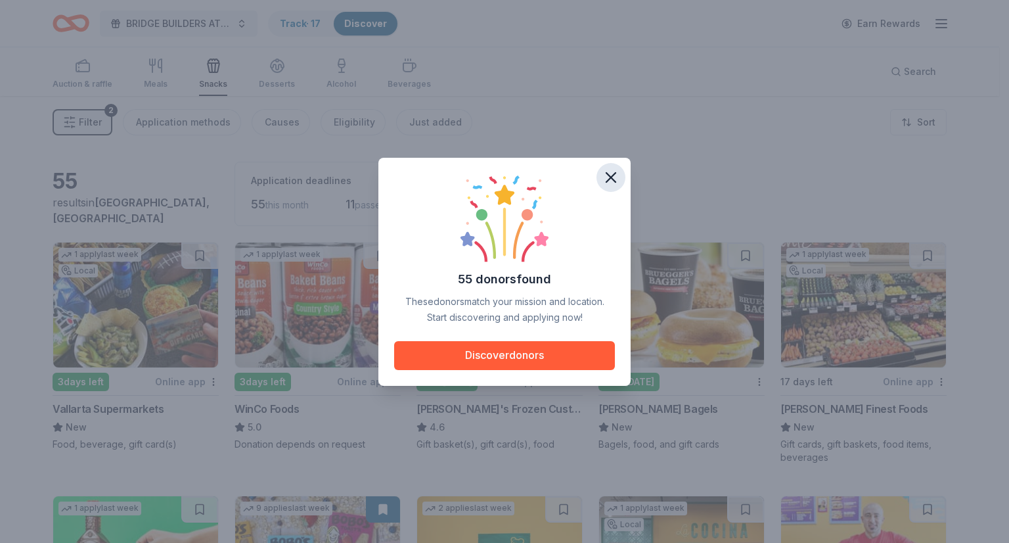
click at [610, 177] on icon "button" at bounding box center [610, 177] width 9 height 9
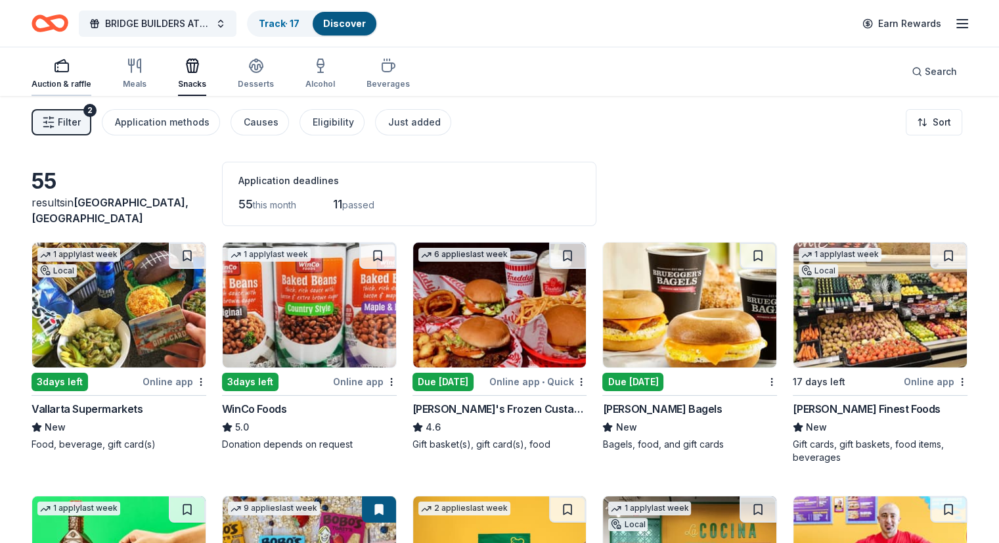
click at [72, 71] on div "button" at bounding box center [62, 66] width 60 height 16
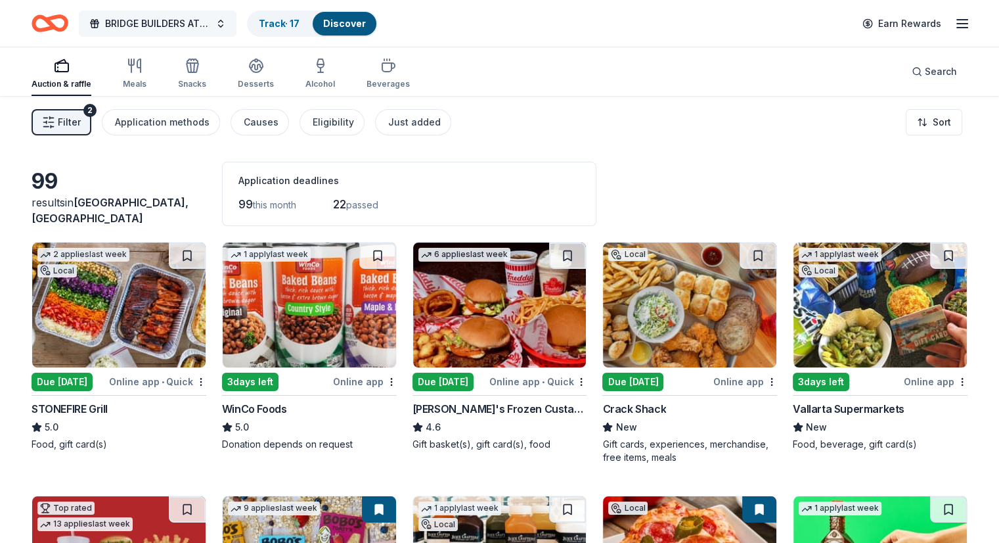
click at [188, 19] on span "BRIDGE BUILDERS AT RIALTO UNIFIED" at bounding box center [157, 24] width 105 height 16
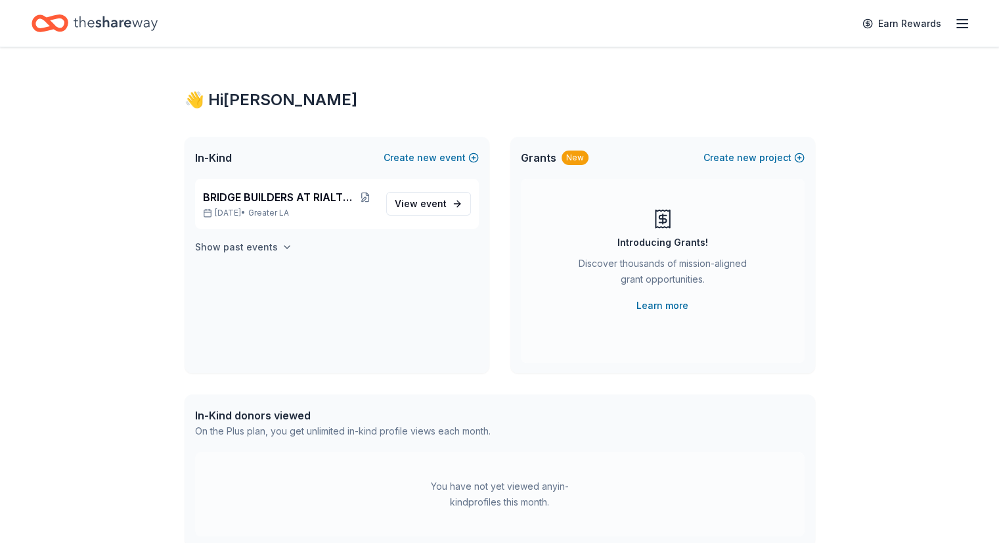
click at [282, 245] on icon "button" at bounding box center [287, 247] width 11 height 11
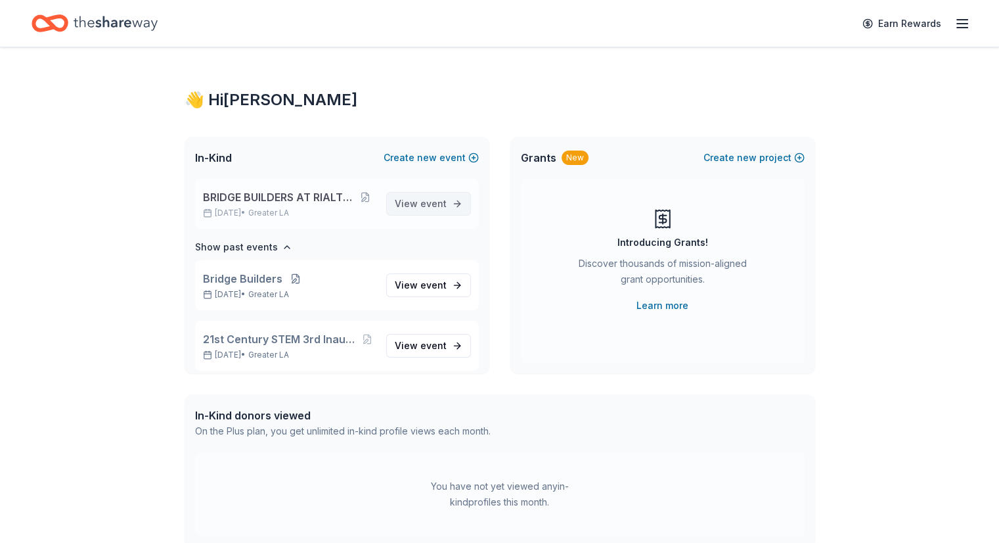
click at [420, 204] on span "event" at bounding box center [433, 203] width 26 height 11
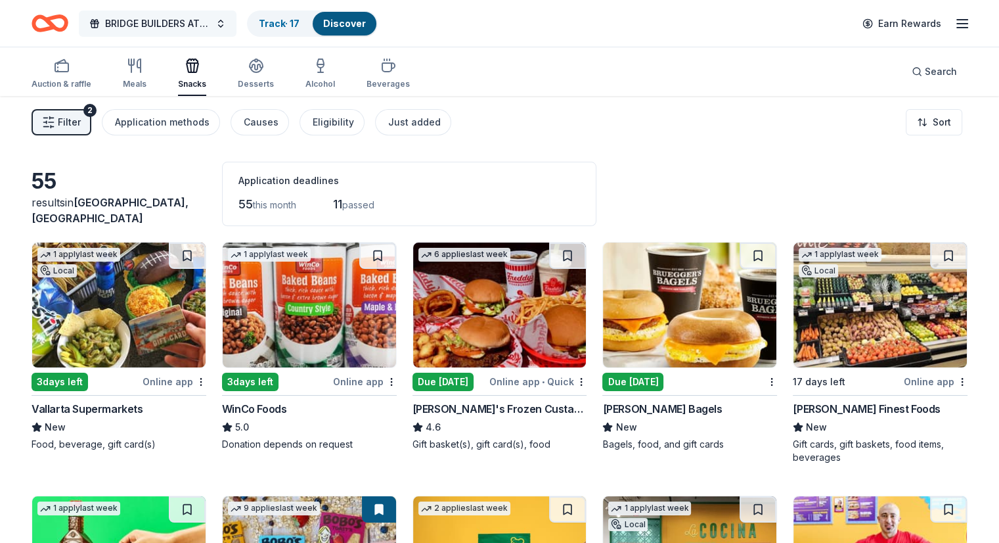
click at [187, 16] on span "BRIDGE BUILDERS AT RIALTO UNIFIED" at bounding box center [157, 24] width 105 height 16
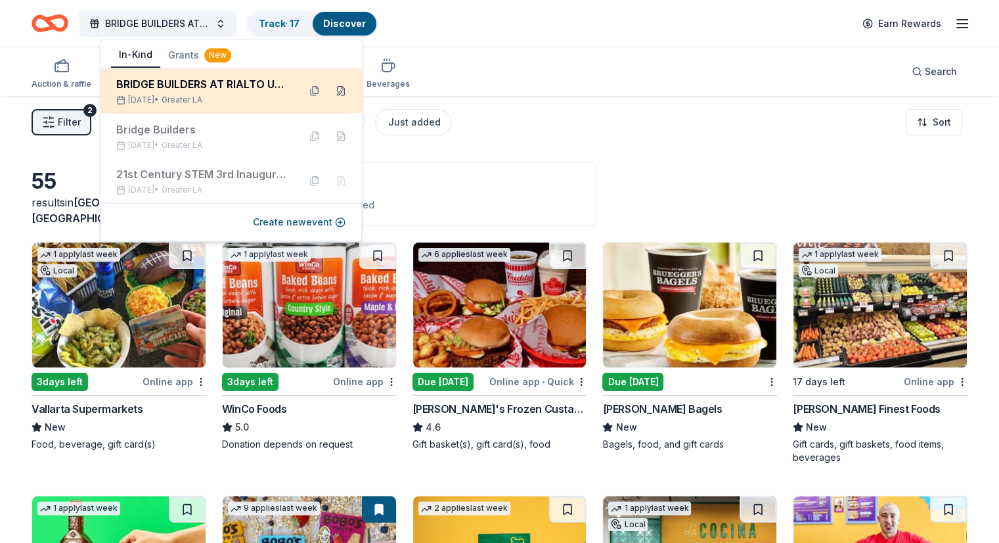
click at [342, 88] on button at bounding box center [340, 90] width 21 height 21
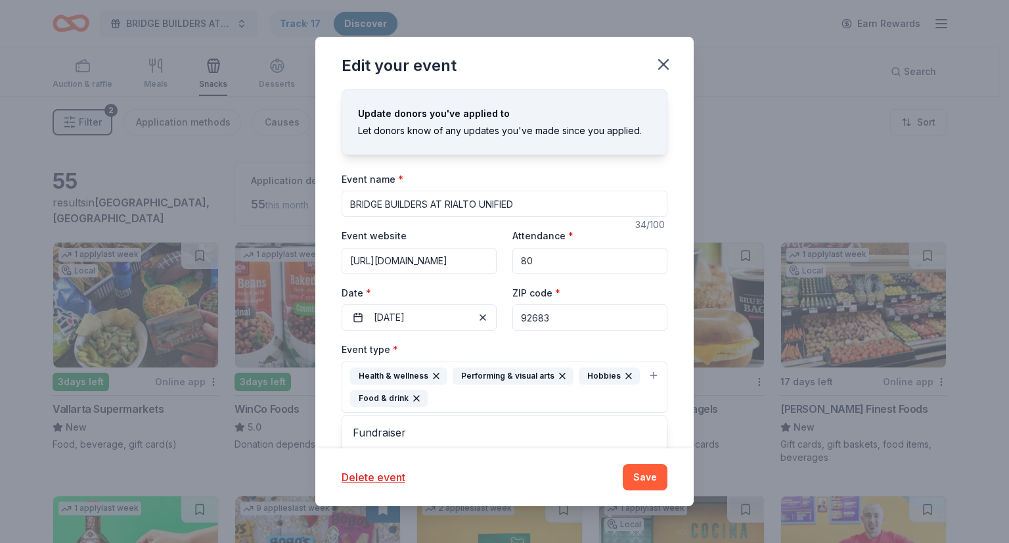
click at [457, 397] on div "Health & wellness Performing & visual arts Hobbies Food & drink" at bounding box center [496, 386] width 293 height 39
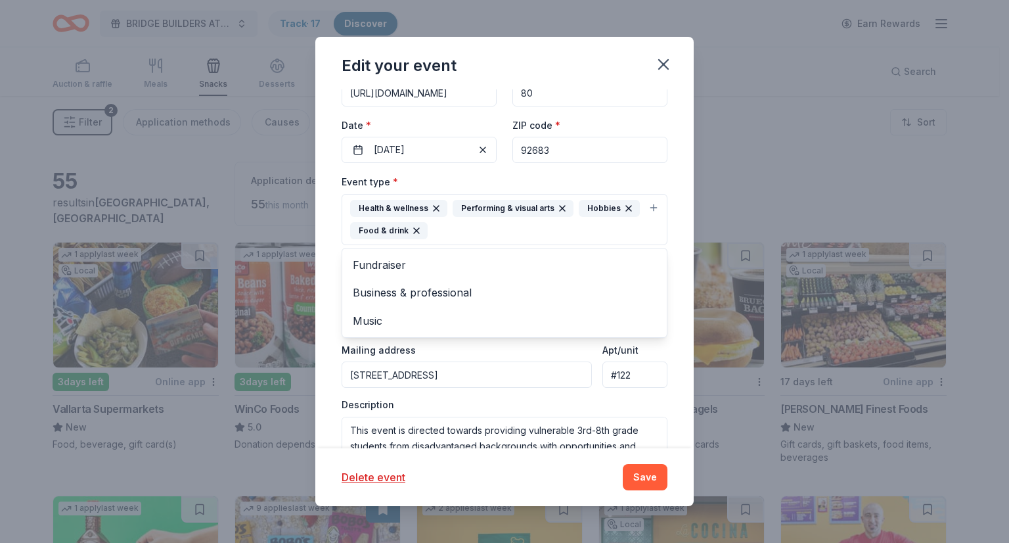
scroll to position [173, 0]
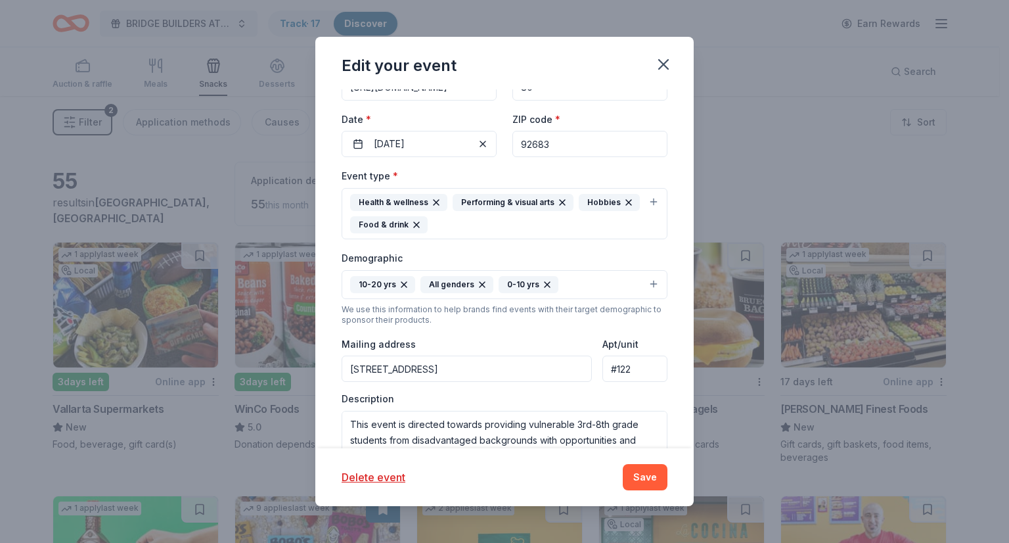
click at [512, 221] on div "Health & wellness Performing & visual arts Hobbies Food & drink" at bounding box center [496, 213] width 293 height 39
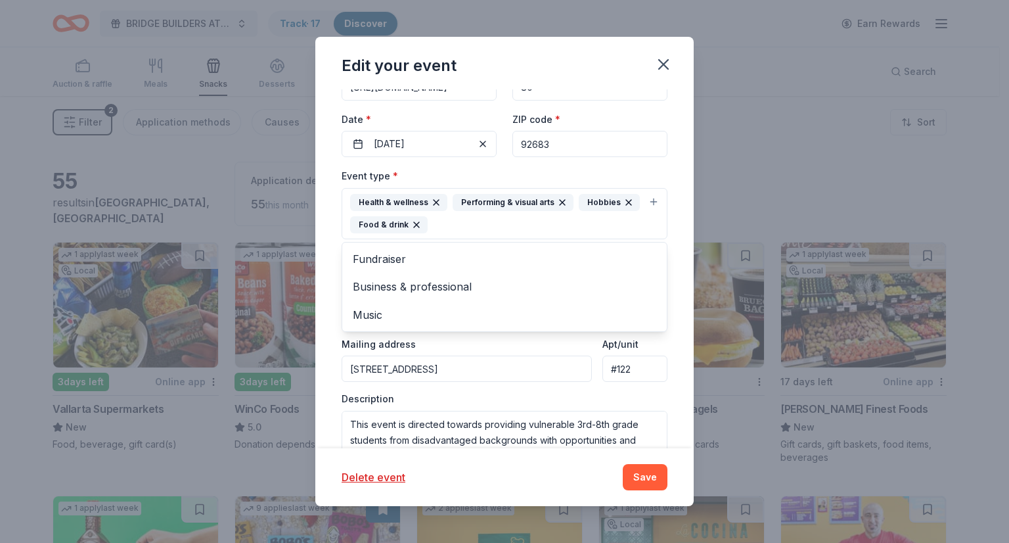
click at [448, 219] on div "Health & wellness Performing & visual arts Hobbies Food & drink" at bounding box center [496, 213] width 293 height 39
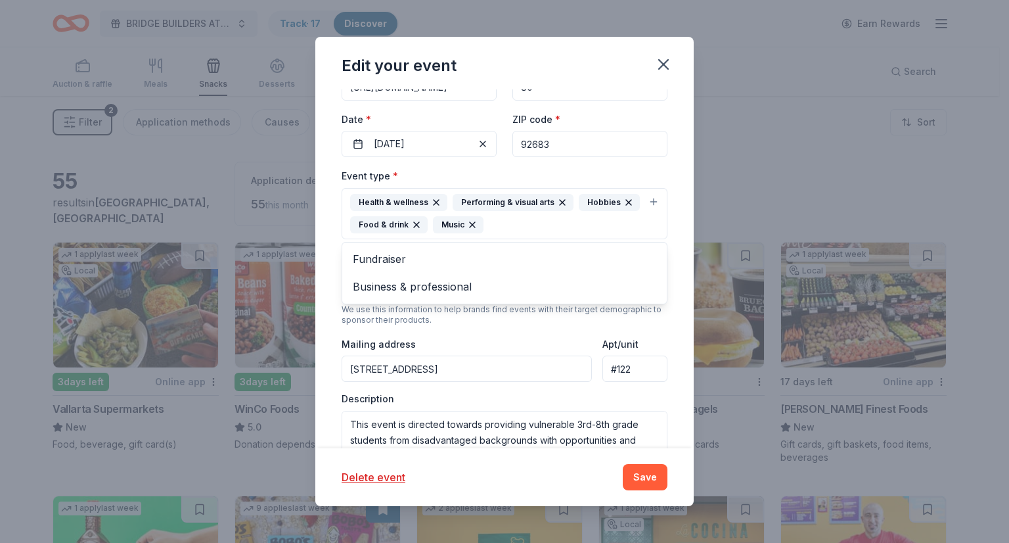
click at [583, 167] on div "Event type * Health & wellness Performing & visual arts Hobbies Food & drink Mu…" at bounding box center [505, 203] width 326 height 72
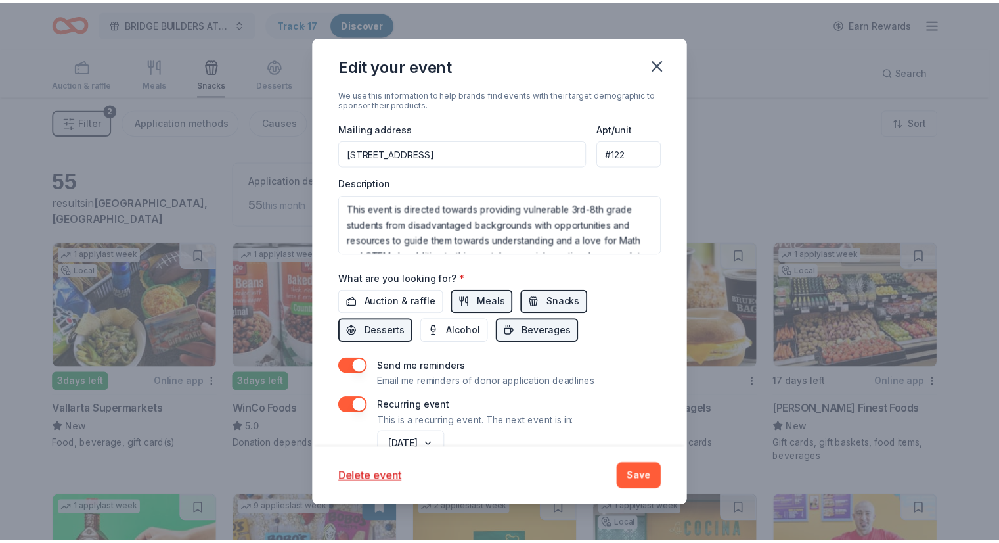
scroll to position [391, 0]
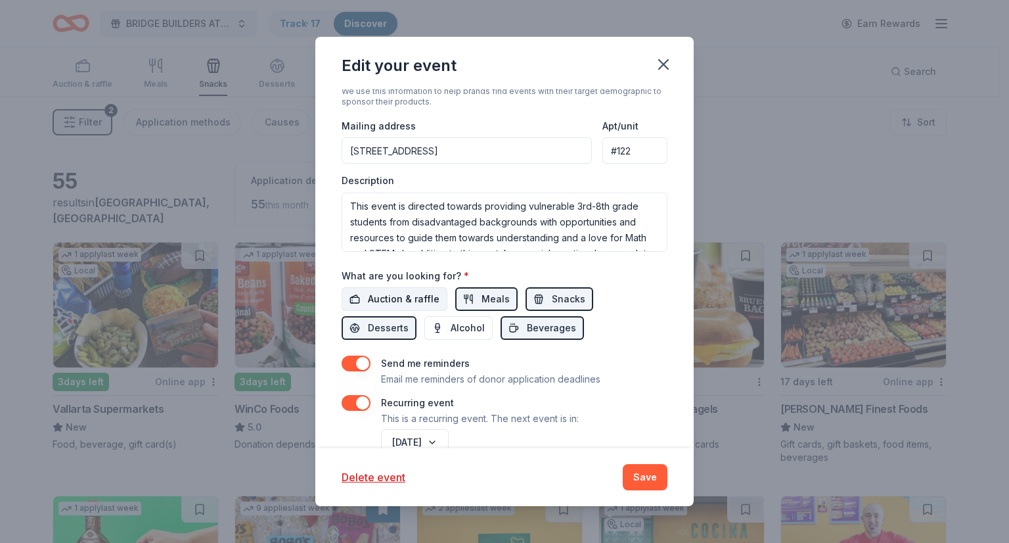
click at [406, 296] on span "Auction & raffle" at bounding box center [404, 299] width 72 height 16
click at [652, 476] on button "Save" at bounding box center [645, 477] width 45 height 26
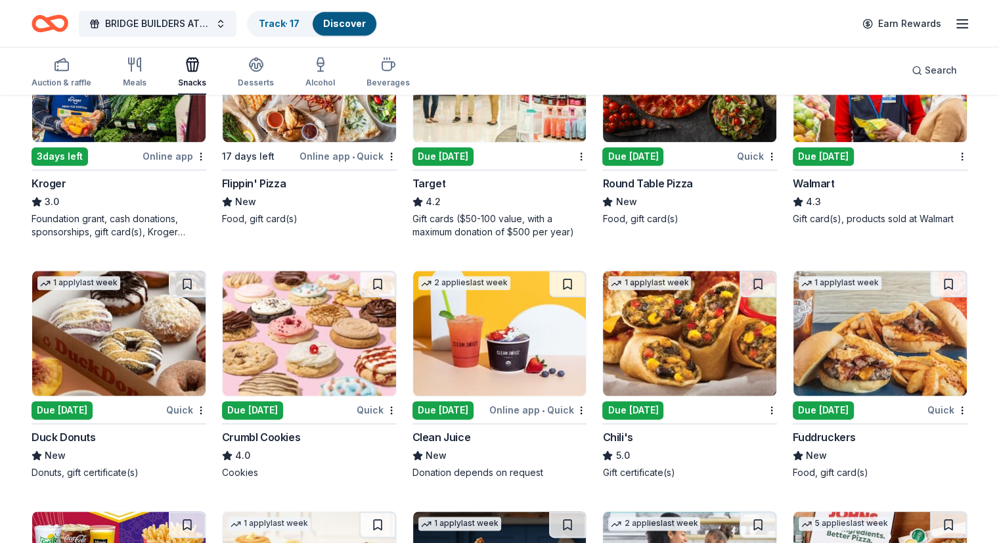
scroll to position [1474, 0]
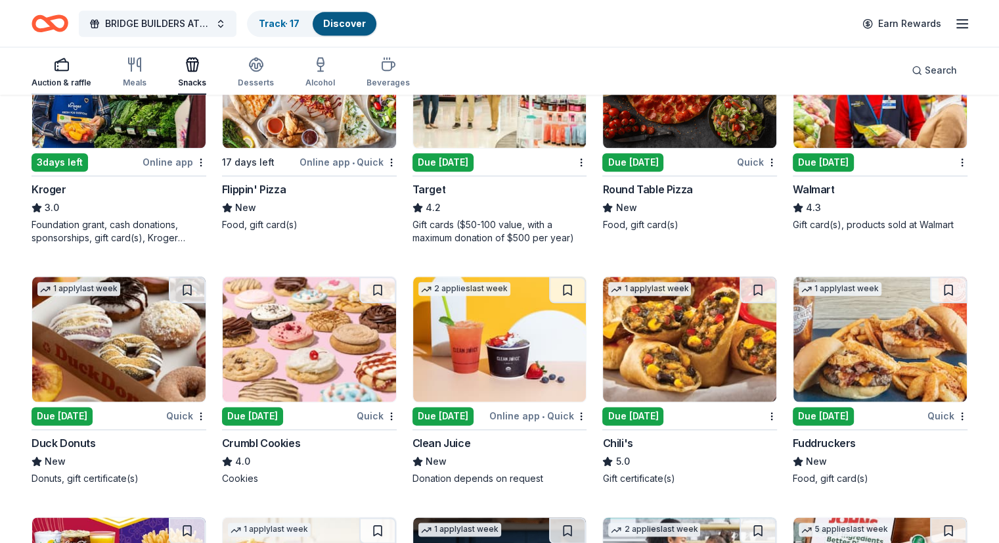
click at [70, 66] on icon "button" at bounding box center [62, 64] width 16 height 16
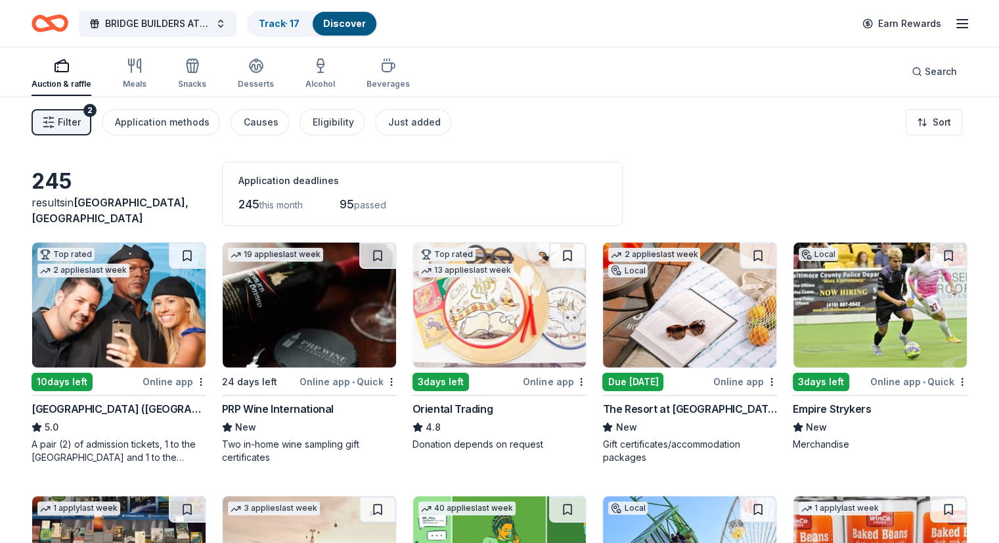
drag, startPoint x: 163, startPoint y: 47, endPoint x: 518, endPoint y: -46, distance: 366.6
click at [518, 0] on html "BRIDGE BUILDERS AT RIALTO UNIFIED Track · 17 Discover Earn Rewards Auction & ra…" at bounding box center [499, 271] width 999 height 543
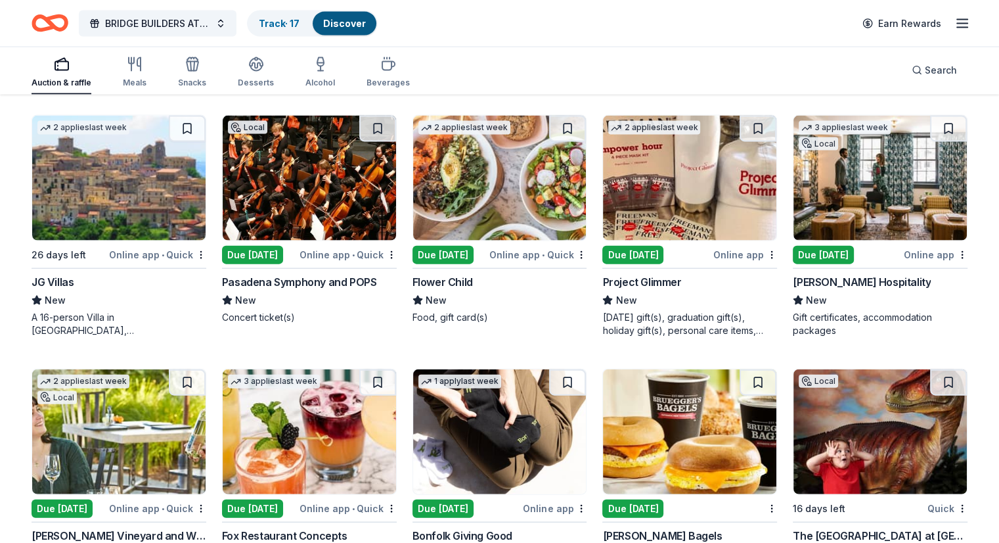
scroll to position [2872, 0]
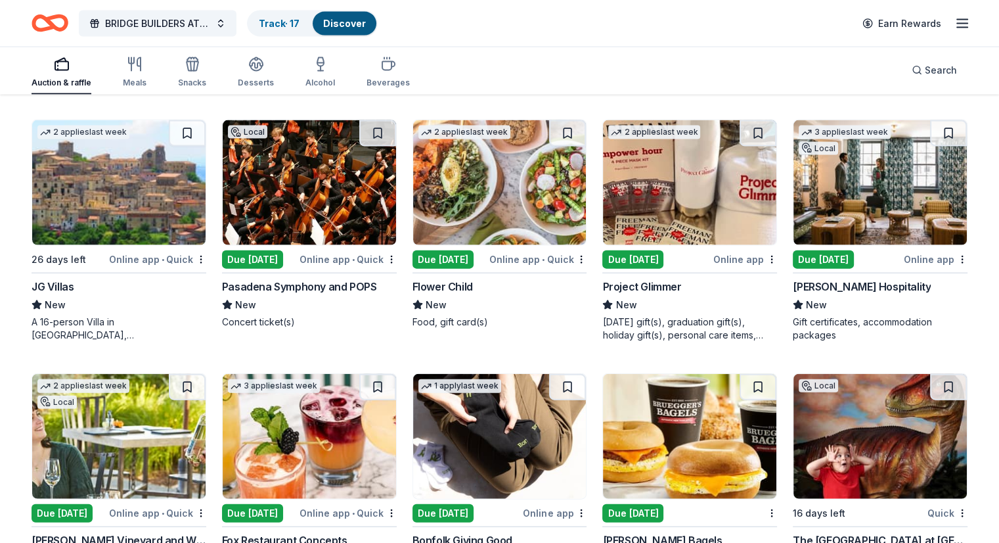
click at [106, 206] on img at bounding box center [118, 182] width 173 height 125
click at [912, 70] on div "Search" at bounding box center [934, 70] width 45 height 16
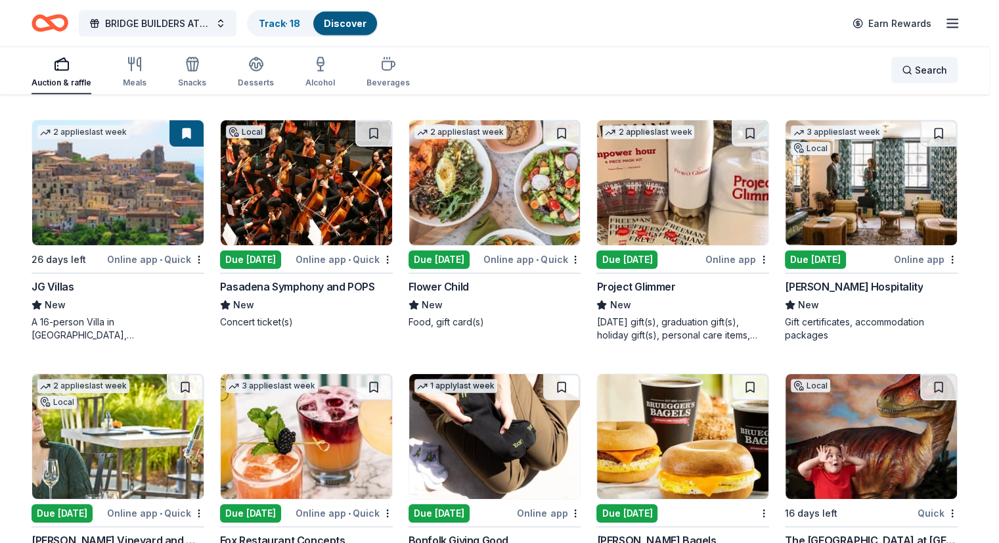
scroll to position [2858, 0]
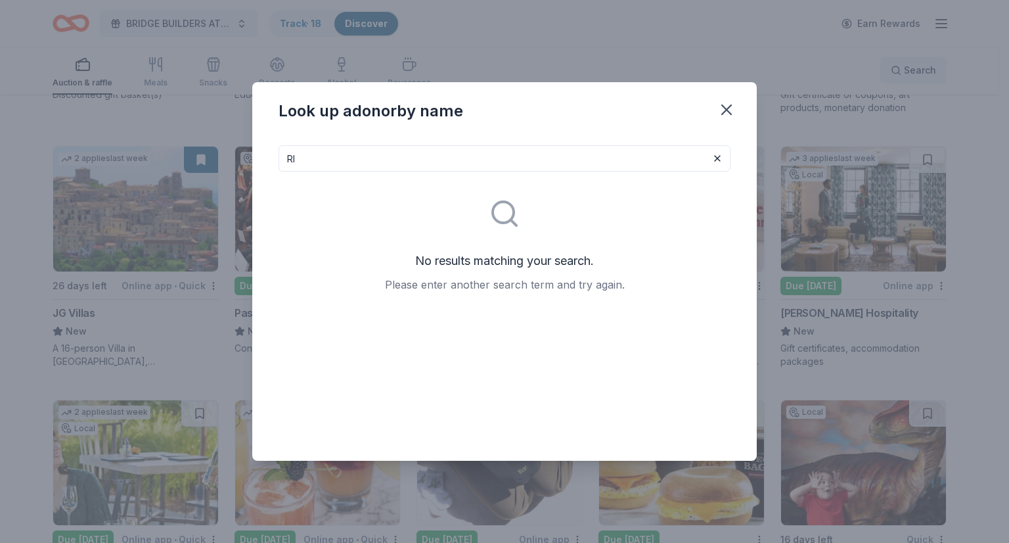
type input "R"
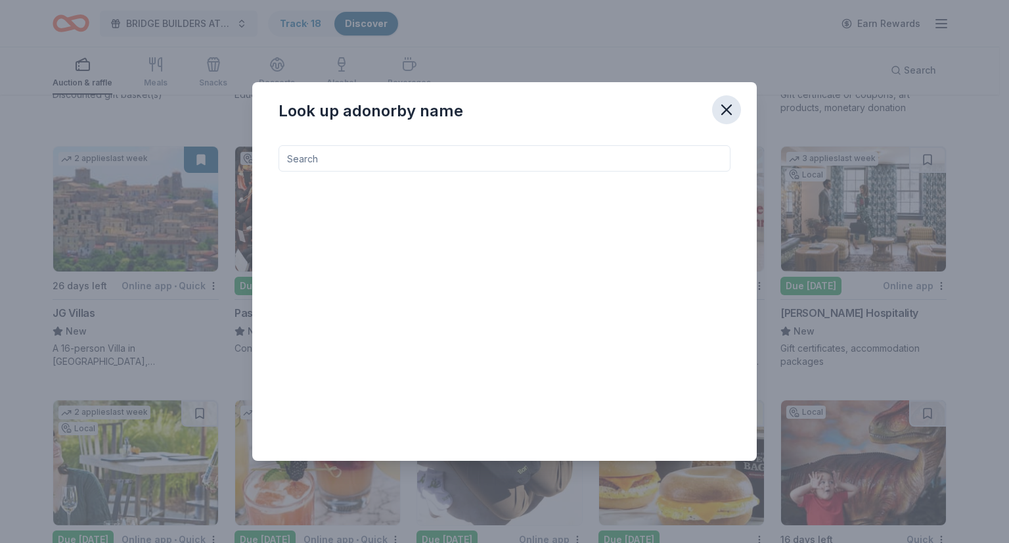
click at [728, 106] on icon "button" at bounding box center [726, 109] width 18 height 18
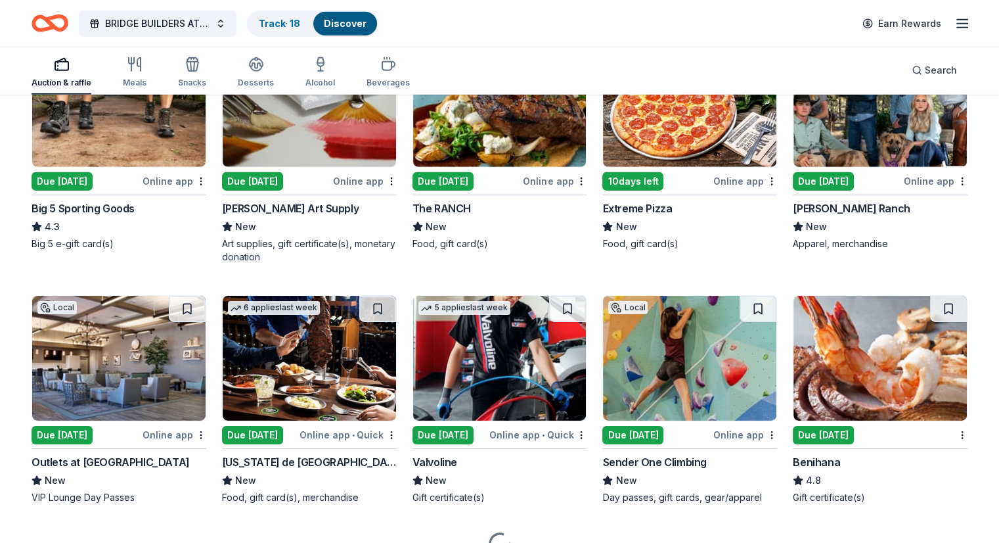
scroll to position [4187, 0]
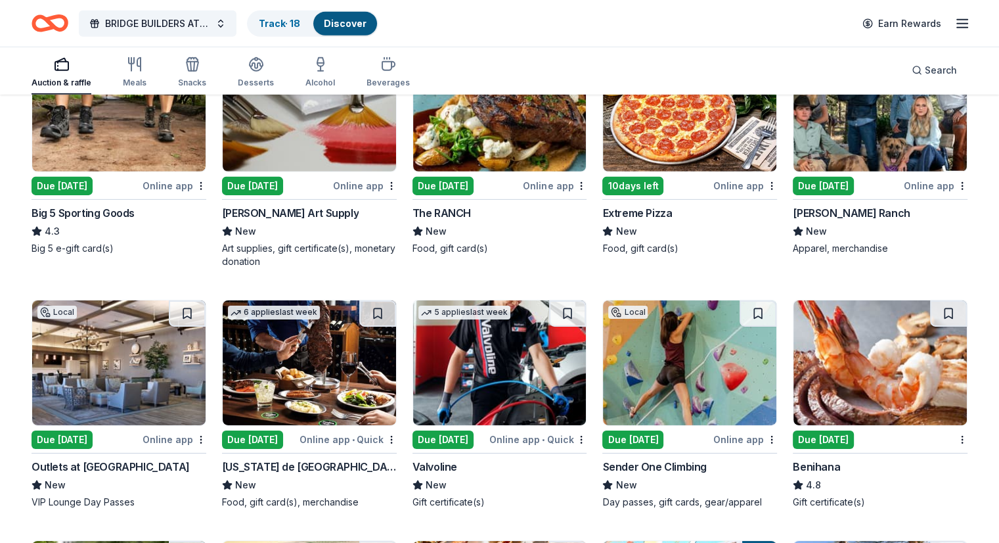
click at [851, 384] on img at bounding box center [879, 362] width 173 height 125
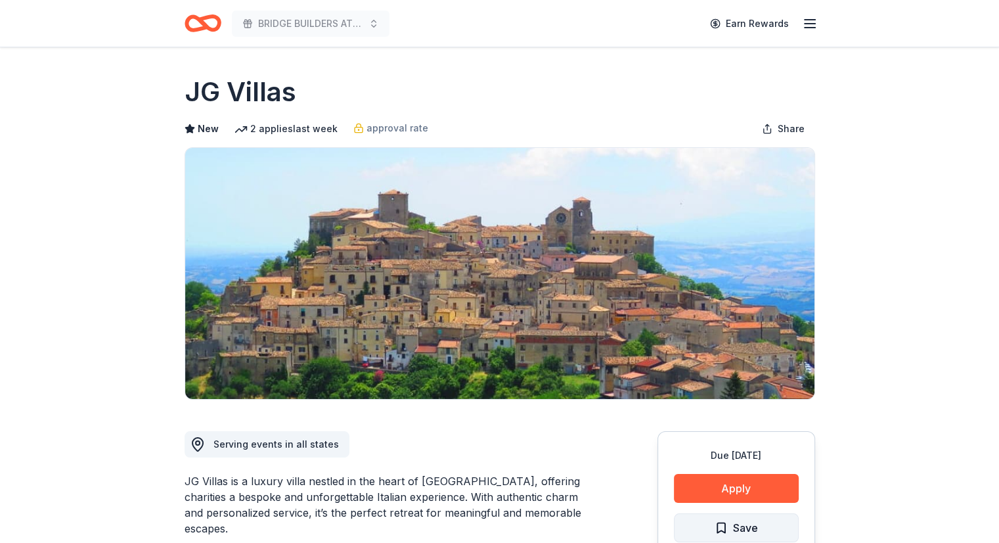
click at [738, 526] on span "Save" at bounding box center [745, 527] width 25 height 17
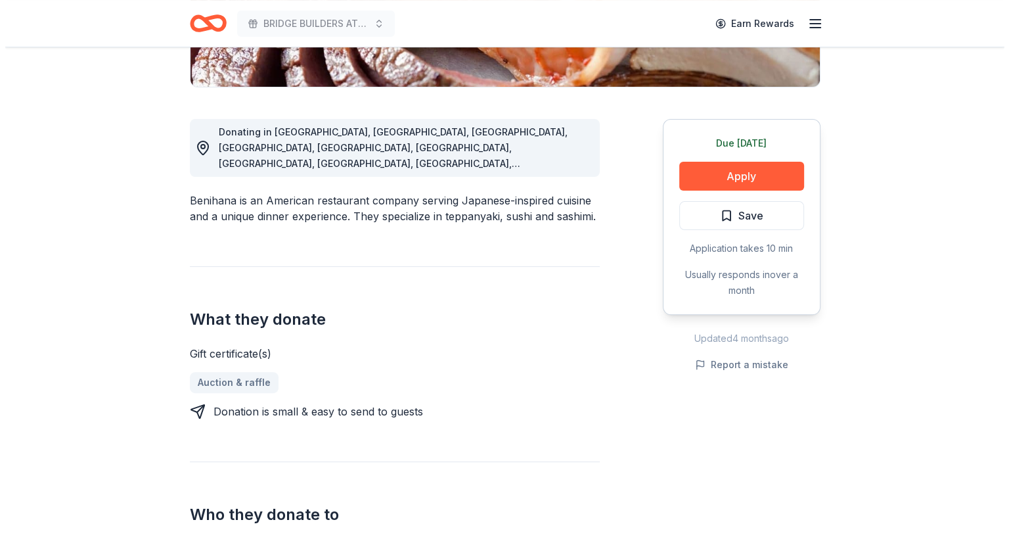
scroll to position [319, 0]
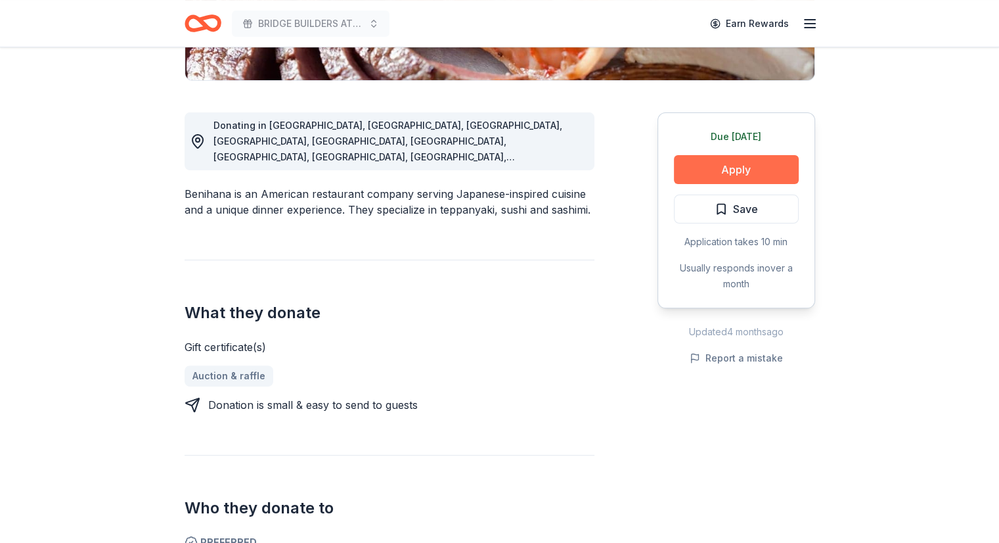
click at [730, 165] on button "Apply" at bounding box center [736, 169] width 125 height 29
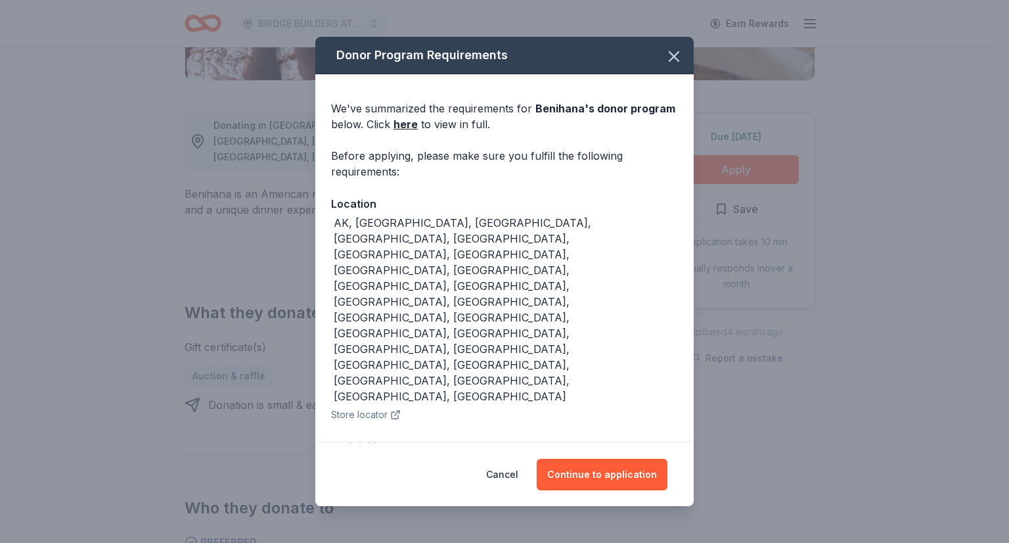
scroll to position [26, 0]
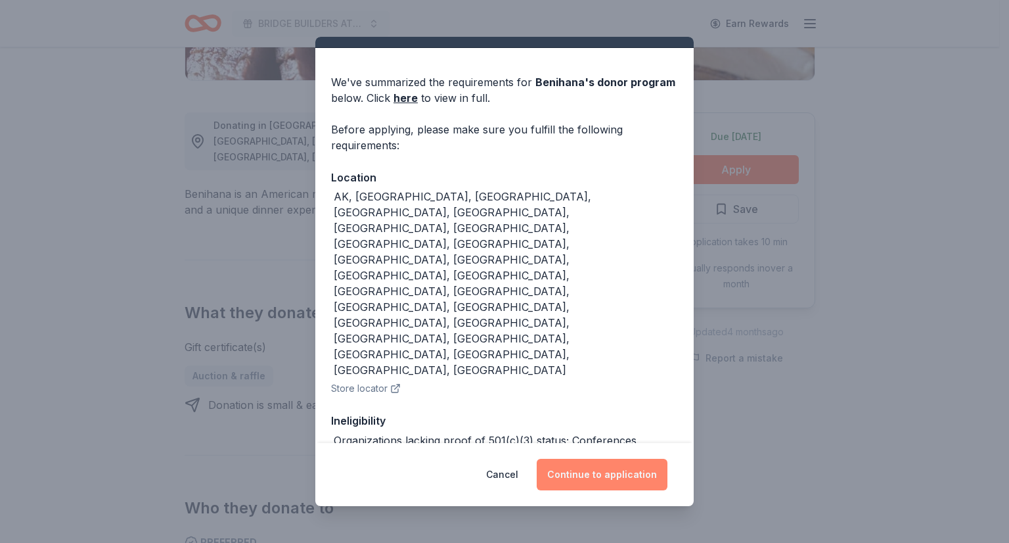
click at [599, 477] on button "Continue to application" at bounding box center [602, 474] width 131 height 32
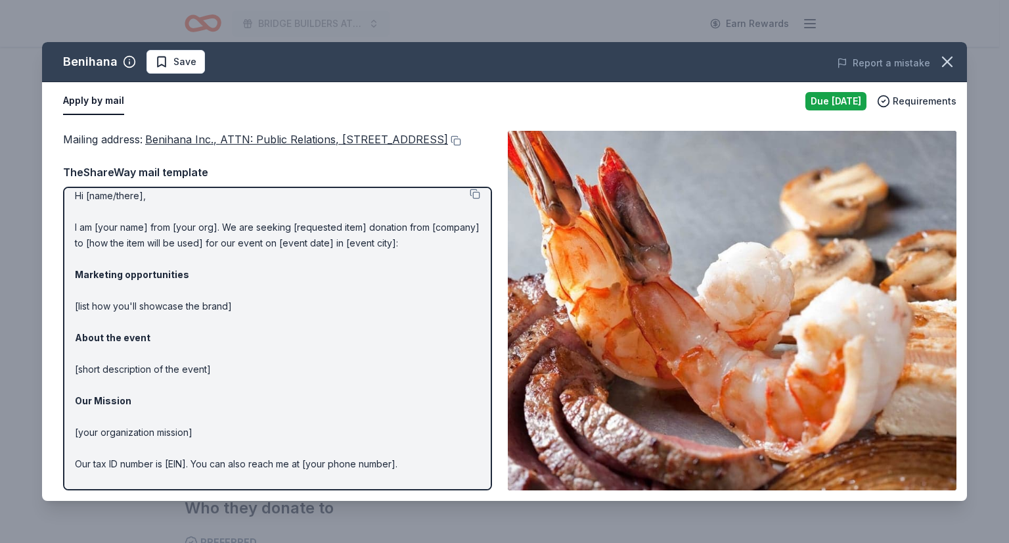
scroll to position [0, 0]
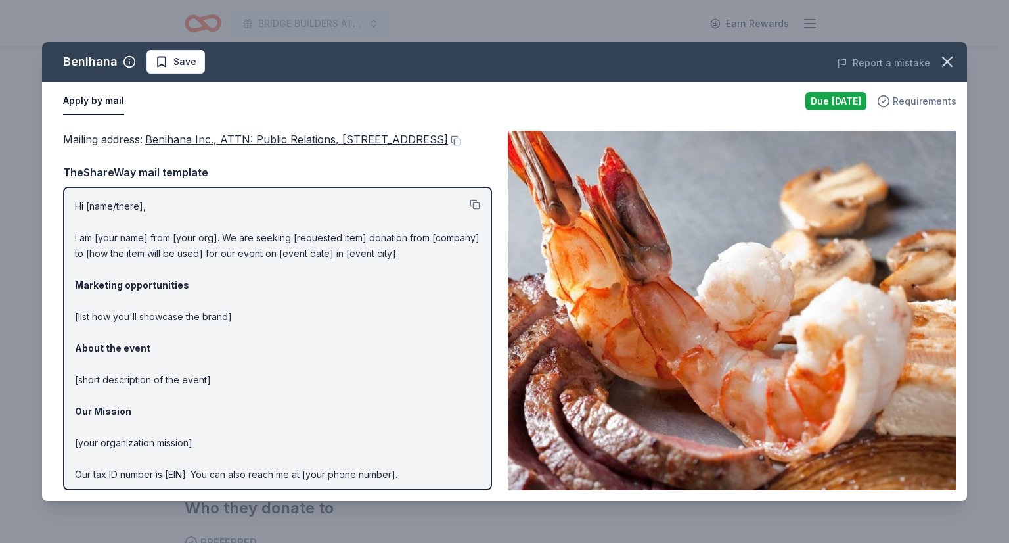
click at [909, 99] on span "Requirements" at bounding box center [925, 101] width 64 height 16
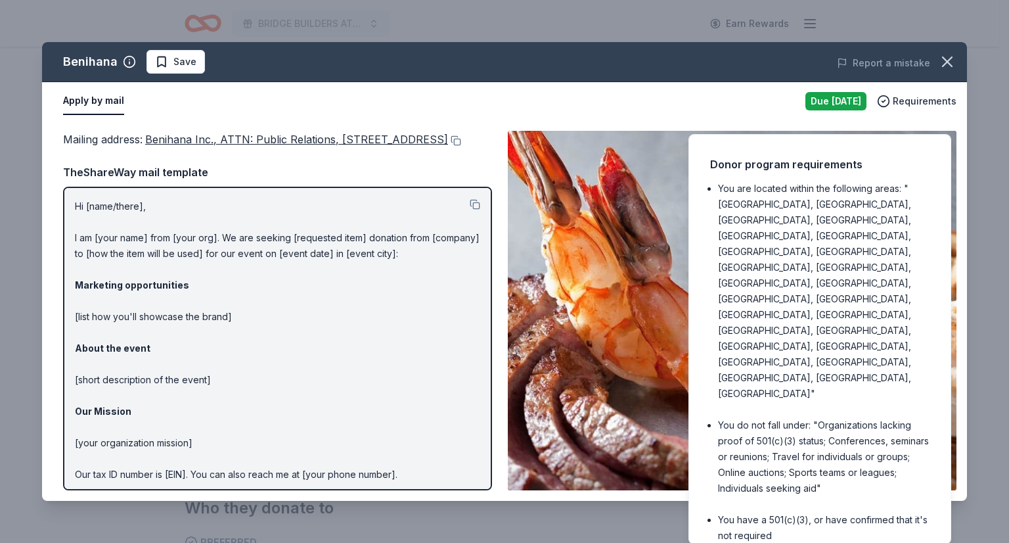
click at [424, 102] on div "Apply by mail" at bounding box center [429, 101] width 732 height 28
